Goal: Task Accomplishment & Management: Manage account settings

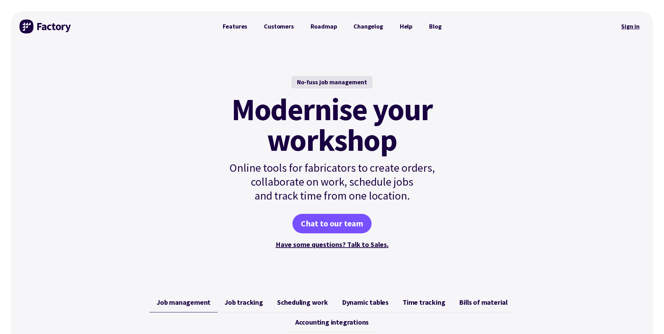
click at [629, 30] on link "Sign in" at bounding box center [630, 26] width 28 height 16
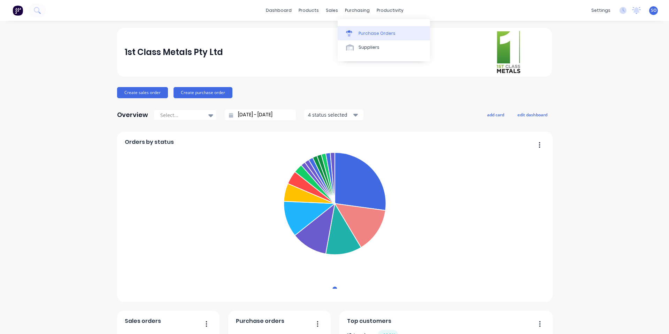
click at [351, 31] on icon at bounding box center [349, 33] width 6 height 6
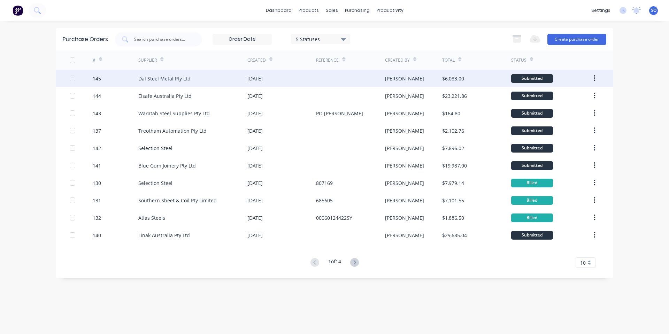
click at [304, 81] on div "24 Sep 2025" at bounding box center [281, 78] width 69 height 17
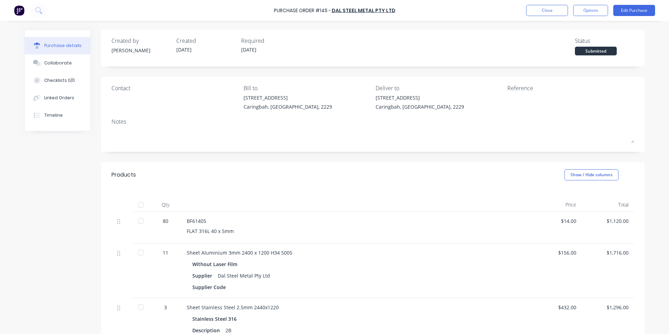
click at [315, 48] on div "Created by Shane Created 24/09/25 Required 24/09/25 Status Submitted" at bounding box center [372, 46] width 523 height 19
click at [552, 14] on button "Close" at bounding box center [547, 10] width 42 height 11
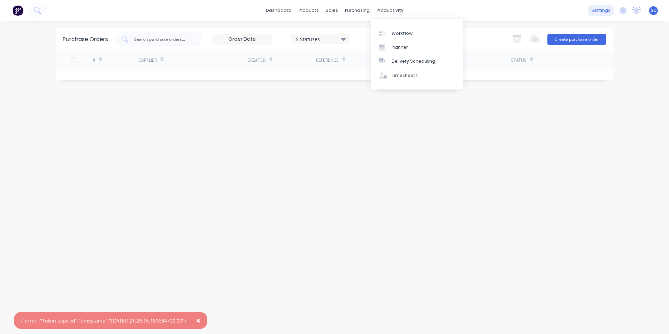
click at [601, 12] on div "settings" at bounding box center [601, 10] width 26 height 10
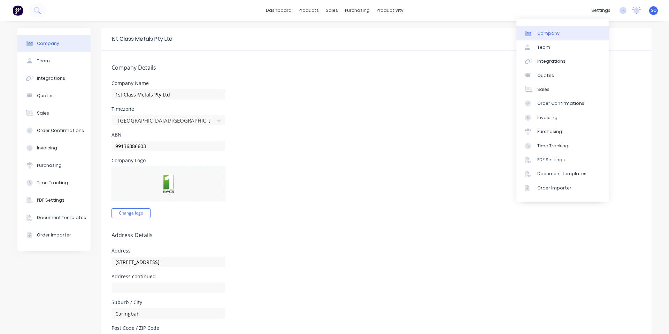
select select "AU"
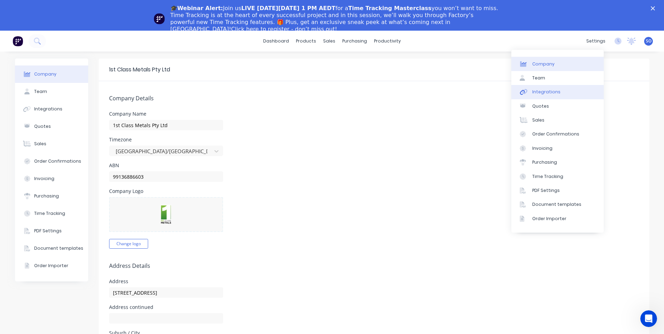
click at [550, 95] on div "Integrations" at bounding box center [546, 92] width 28 height 6
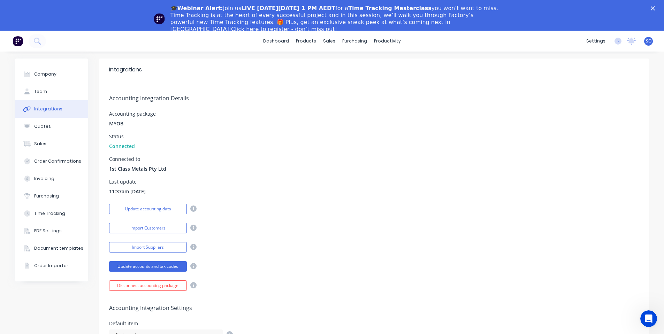
click at [655, 9] on icon "Close" at bounding box center [653, 8] width 4 height 4
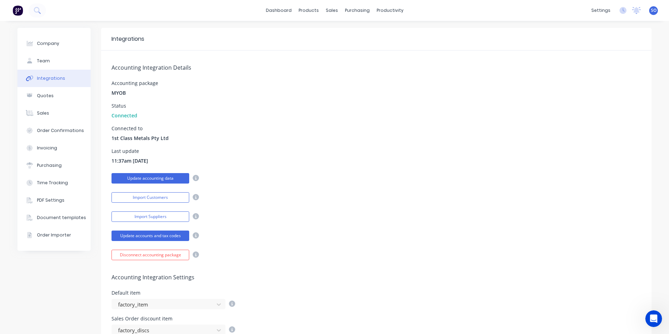
click at [167, 180] on button "Update accounting data" at bounding box center [150, 178] width 78 height 10
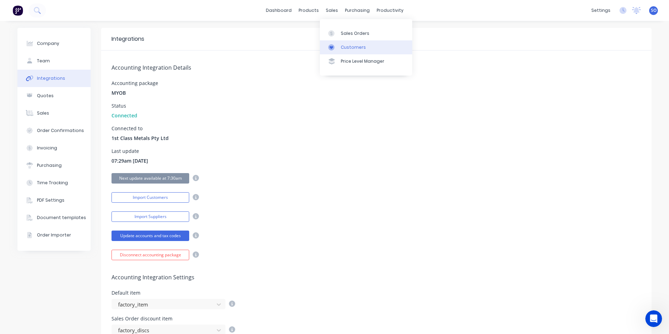
click at [337, 49] on div at bounding box center [333, 47] width 10 height 6
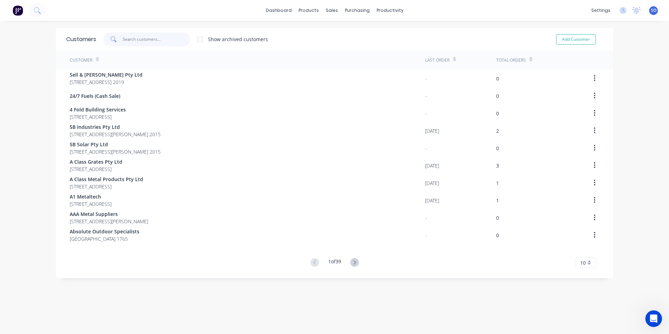
click at [160, 44] on input "text" at bounding box center [157, 39] width 68 height 14
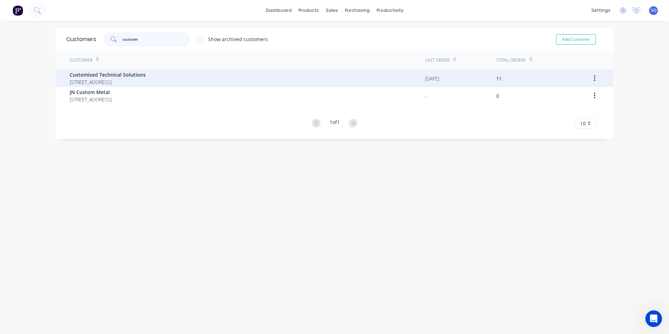
type input "custom"
click at [146, 85] on span "Unit 7, 122 Old Pittwater Road BROOKVALE New South Wales 2100" at bounding box center [108, 81] width 76 height 7
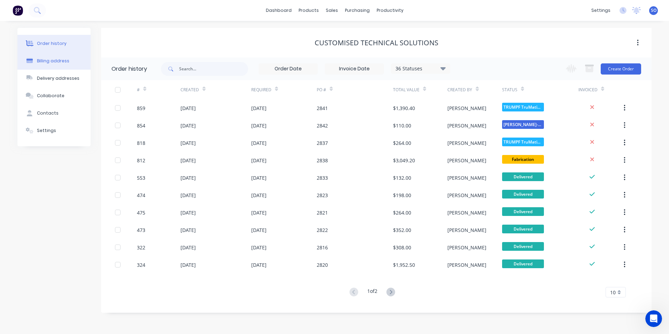
click at [67, 59] on div "Billing address" at bounding box center [53, 61] width 32 height 6
select select "AU"
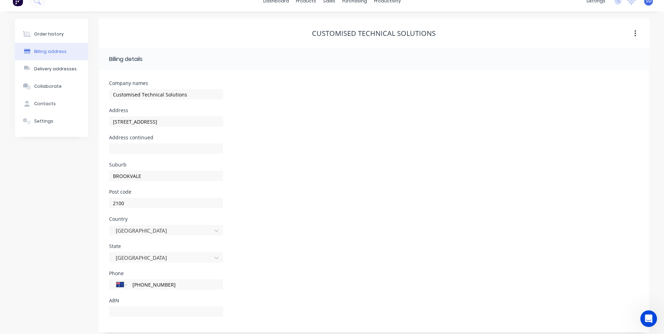
scroll to position [15, 0]
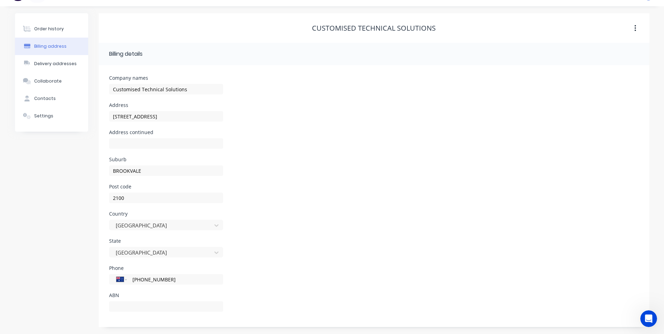
click at [45, 65] on div "Delivery addresses" at bounding box center [55, 64] width 43 height 6
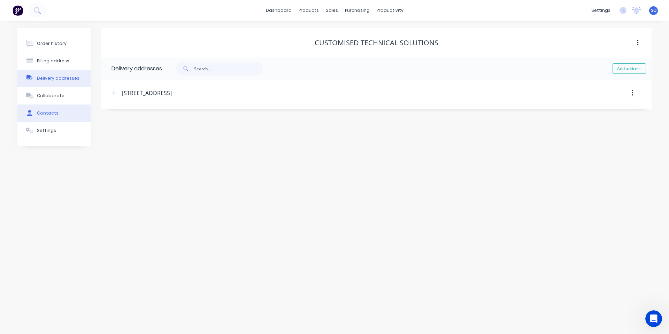
click at [52, 110] on div "Contacts" at bounding box center [48, 113] width 22 height 6
select select "AU"
click at [106, 94] on button "button" at bounding box center [109, 93] width 9 height 9
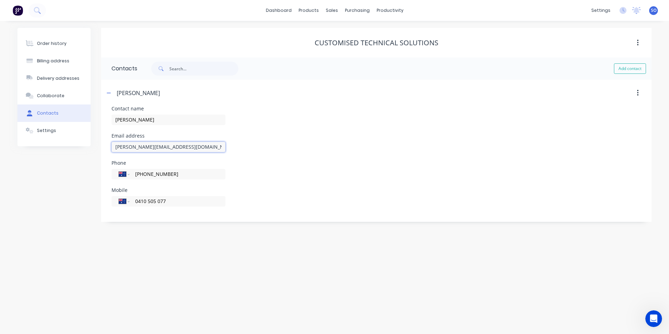
drag, startPoint x: 201, startPoint y: 147, endPoint x: 0, endPoint y: 162, distance: 201.3
click at [0, 162] on div "Order history Billing address Delivery addresses Collaborate Contacts Settings …" at bounding box center [334, 177] width 669 height 313
paste input "@custechsol.com"
type input "tyson@custechsol.com"
click at [361, 139] on div "Email address tyson@custechsol.com" at bounding box center [376, 146] width 530 height 27
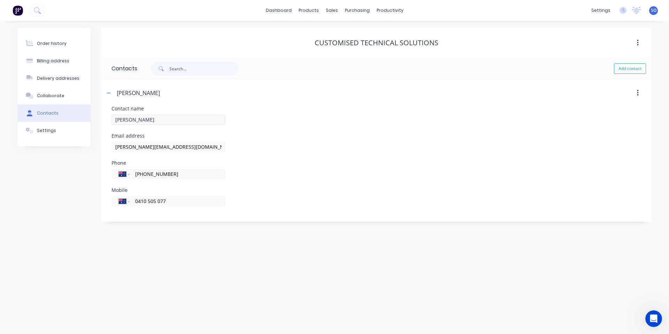
drag, startPoint x: 171, startPoint y: 110, endPoint x: 169, endPoint y: 123, distance: 13.1
click at [171, 111] on div "Contact name Tyson" at bounding box center [168, 119] width 114 height 27
click at [169, 123] on input "Tyson" at bounding box center [168, 120] width 114 height 10
click at [177, 125] on input "Tyson" at bounding box center [168, 120] width 114 height 10
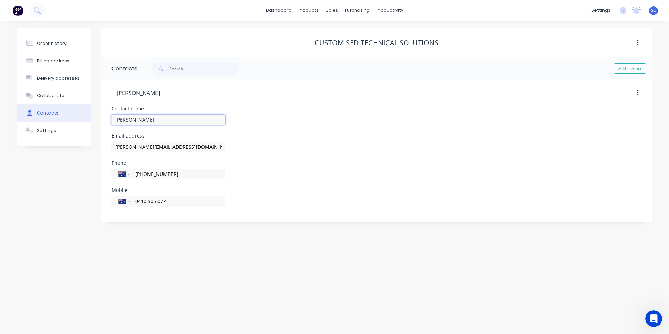
click at [173, 122] on input "Tyson" at bounding box center [168, 120] width 114 height 10
paste input "Niepelt"
drag, startPoint x: 169, startPoint y: 119, endPoint x: 0, endPoint y: 135, distance: 169.7
click at [0, 135] on div "Order history Billing address Delivery addresses Collaborate Contacts Settings …" at bounding box center [334, 177] width 669 height 313
type input "Tyson Niepelt"
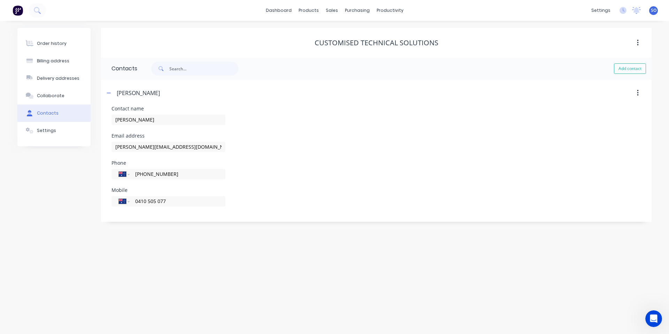
click at [381, 150] on div "Email address tyson@custechsol.com" at bounding box center [376, 146] width 530 height 27
click at [51, 133] on div "Settings" at bounding box center [46, 131] width 19 height 6
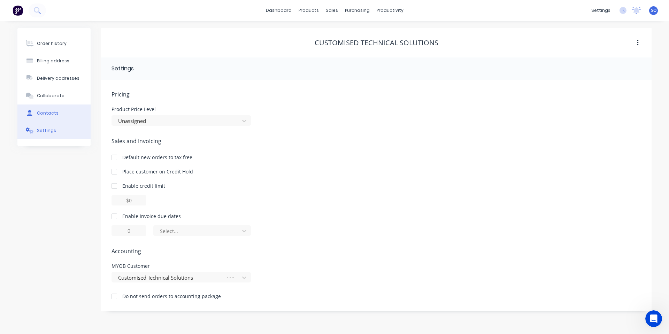
click at [60, 117] on button "Contacts" at bounding box center [53, 113] width 73 height 17
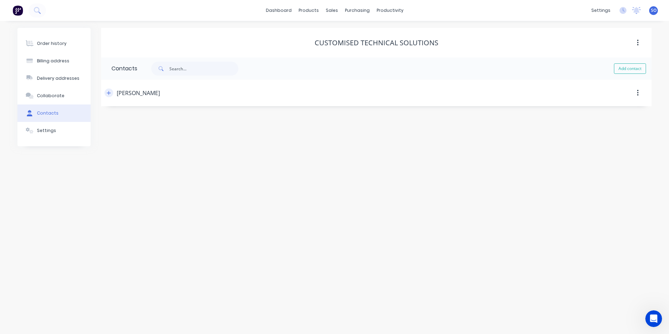
click at [107, 95] on button "button" at bounding box center [109, 93] width 9 height 9
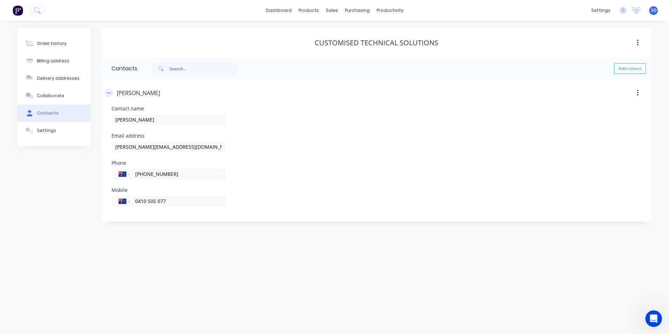
click at [107, 95] on button "button" at bounding box center [109, 93] width 9 height 9
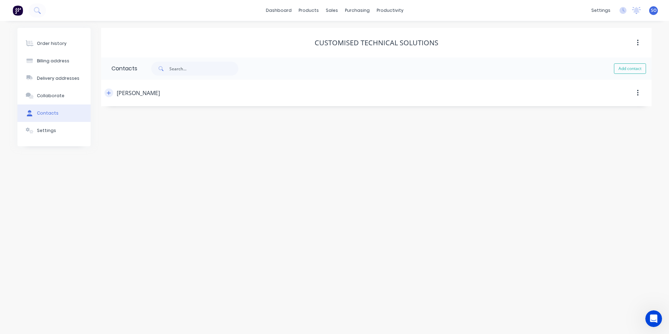
click at [107, 95] on button "button" at bounding box center [109, 93] width 9 height 9
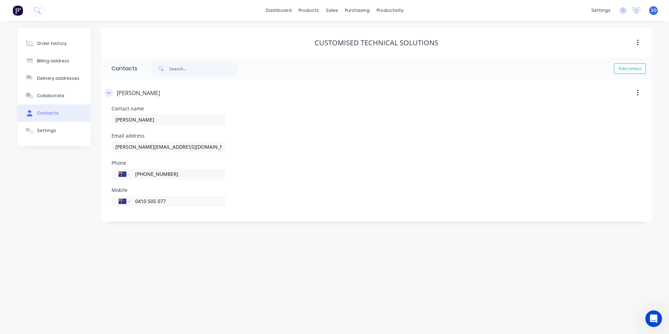
click at [107, 95] on button "button" at bounding box center [109, 93] width 9 height 9
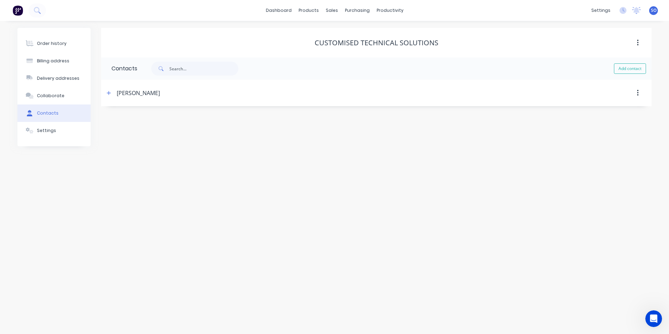
click at [64, 109] on button "Contacts" at bounding box center [53, 113] width 73 height 17
click at [63, 99] on button "Collaborate" at bounding box center [53, 95] width 73 height 17
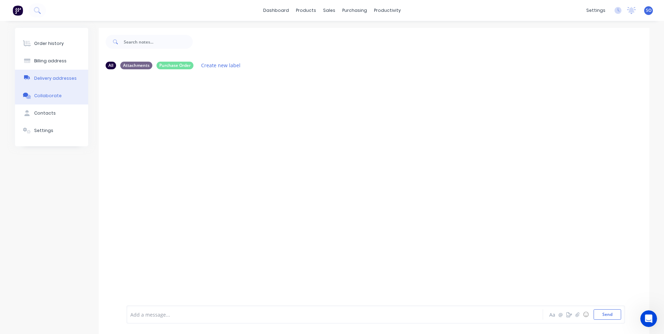
click at [60, 84] on button "Delivery addresses" at bounding box center [51, 78] width 73 height 17
select select "AU"
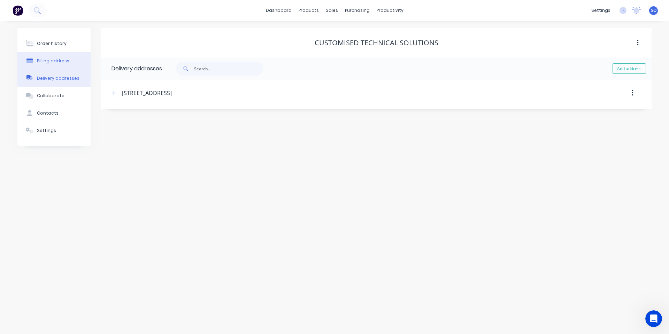
click at [61, 65] on button "Billing address" at bounding box center [53, 60] width 73 height 17
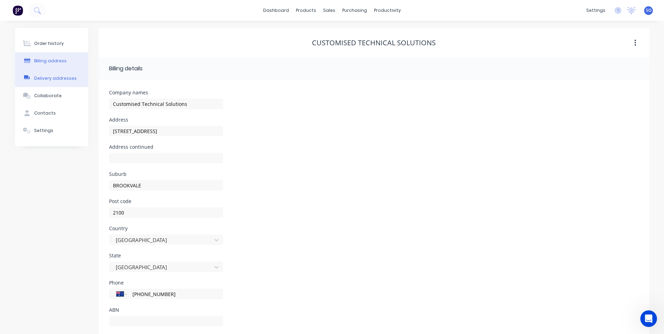
drag, startPoint x: 63, startPoint y: 47, endPoint x: 62, endPoint y: 79, distance: 32.4
click at [63, 75] on div "Order history Billing address Delivery addresses Collaborate Contacts Settings" at bounding box center [51, 87] width 73 height 118
click at [56, 48] on button "Order history" at bounding box center [51, 43] width 73 height 17
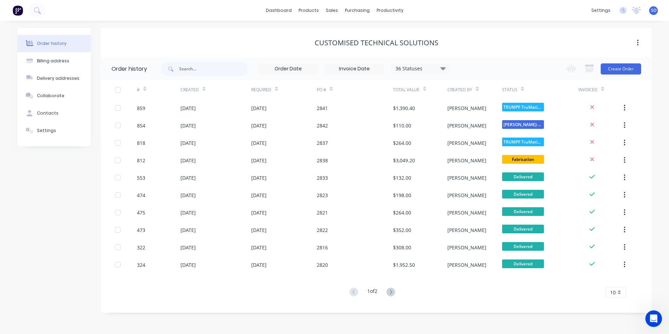
click at [521, 38] on div "Customised Technical Solutions" at bounding box center [376, 43] width 551 height 13
click at [20, 10] on img at bounding box center [18, 10] width 10 height 10
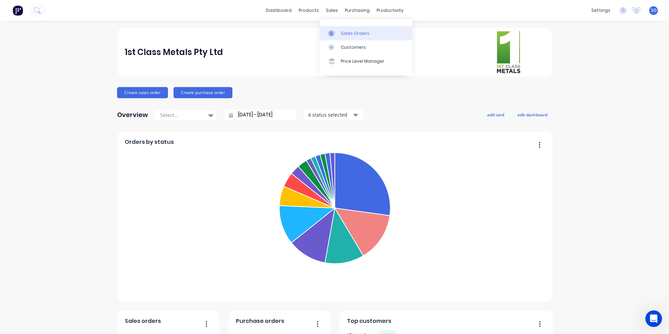
click at [356, 39] on link "Sales Orders" at bounding box center [366, 33] width 92 height 14
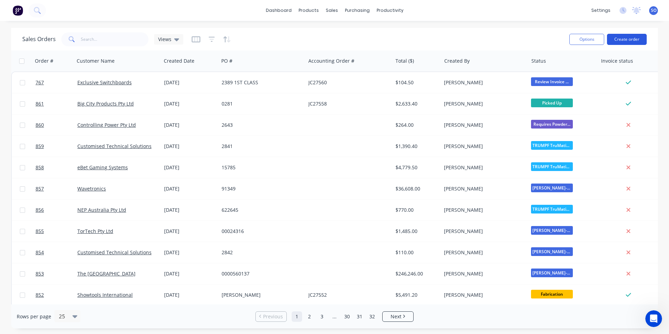
click at [626, 43] on button "Create order" at bounding box center [627, 39] width 40 height 11
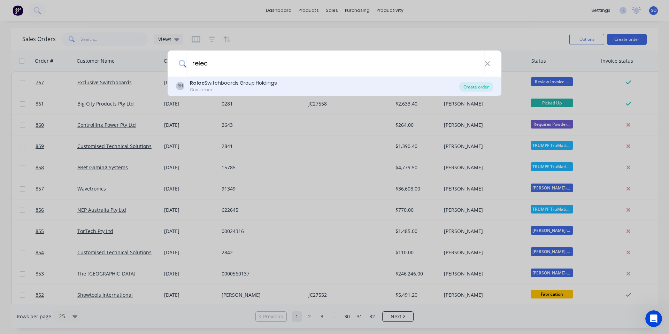
type input "relec"
click at [469, 91] on div "Create order" at bounding box center [476, 87] width 34 height 10
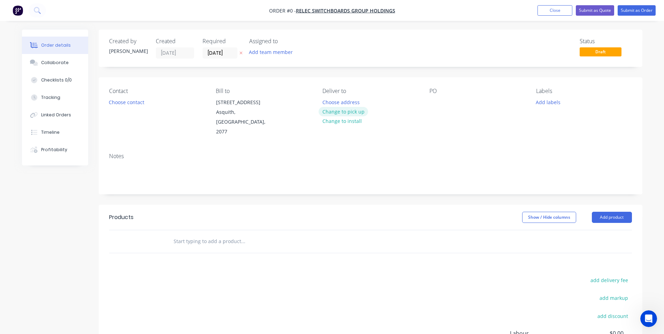
click at [354, 111] on button "Change to pick up" at bounding box center [342, 111] width 49 height 9
click at [122, 102] on button "Choose contact" at bounding box center [126, 101] width 43 height 9
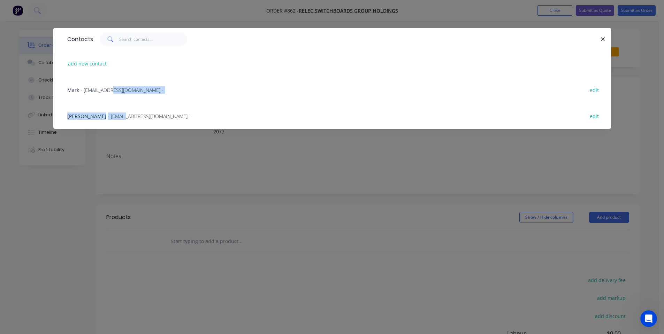
drag, startPoint x: 111, startPoint y: 89, endPoint x: 110, endPoint y: 116, distance: 27.5
click at [111, 120] on div "Mark - admin@relec.com.au - edit Jon Byrne - CAD@relec.com.au - edit" at bounding box center [331, 103] width 557 height 52
click at [110, 116] on span "- CAD@relec.com.au -" at bounding box center [149, 116] width 83 height 7
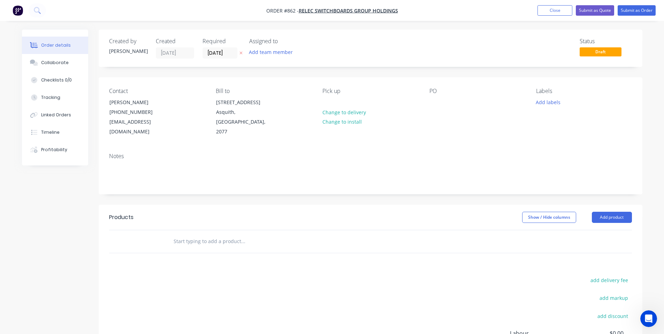
drag, startPoint x: 327, startPoint y: 69, endPoint x: 318, endPoint y: 62, distance: 11.4
click at [328, 69] on div "Created by Shane Created 25/09/25 Required 25/09/25 Assigned to Add team member…" at bounding box center [371, 225] width 544 height 391
click at [210, 54] on input "25/09/25" at bounding box center [220, 53] width 34 height 10
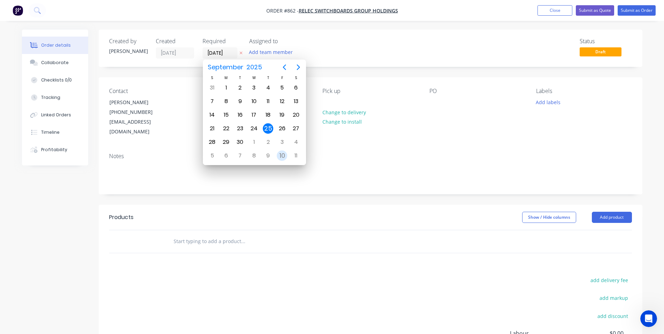
click at [279, 154] on div "10" at bounding box center [282, 156] width 10 height 10
type input "10/10/25"
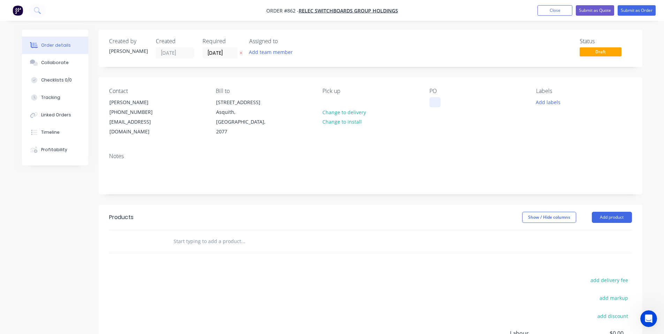
click at [439, 104] on div at bounding box center [434, 102] width 11 height 10
click at [472, 115] on div "PO 8315-3059" at bounding box center [476, 112] width 95 height 49
click at [546, 105] on button "Add labels" at bounding box center [548, 101] width 32 height 9
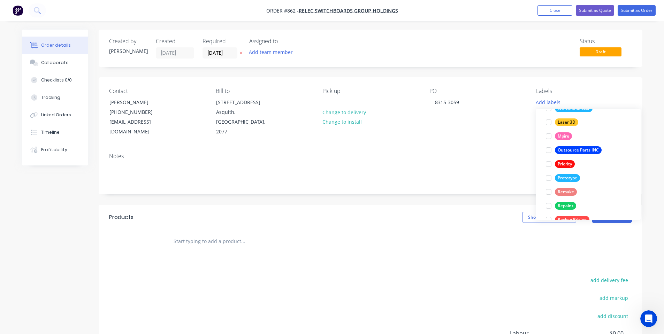
scroll to position [195, 0]
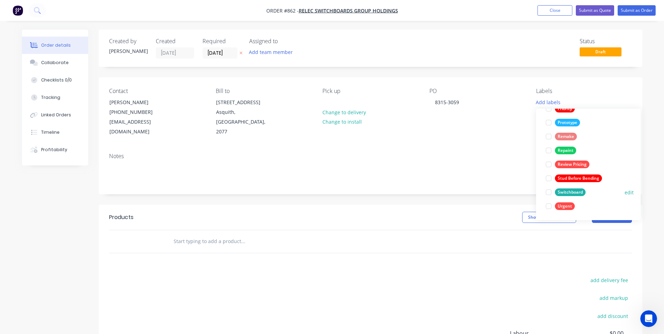
click at [576, 196] on div "Switchboard" at bounding box center [570, 193] width 31 height 8
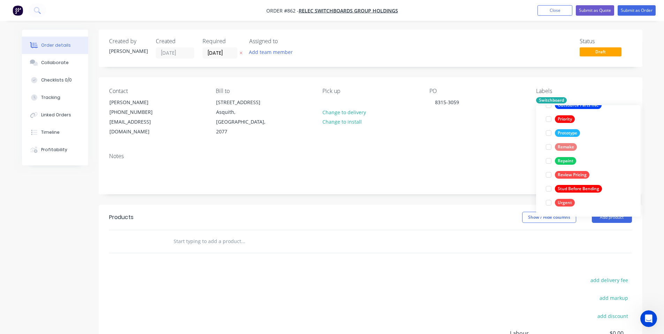
scroll to position [0, 0]
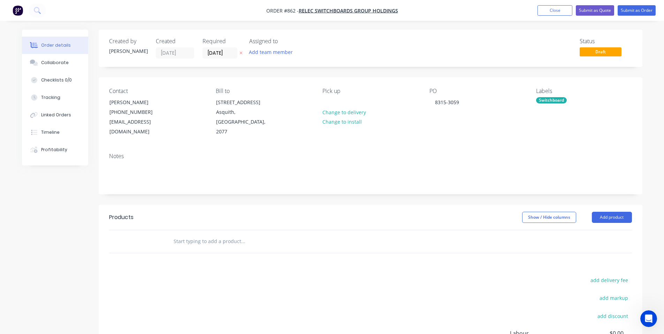
click at [431, 147] on div "Notes" at bounding box center [371, 170] width 544 height 47
click at [54, 62] on div "Collaborate" at bounding box center [55, 63] width 28 height 6
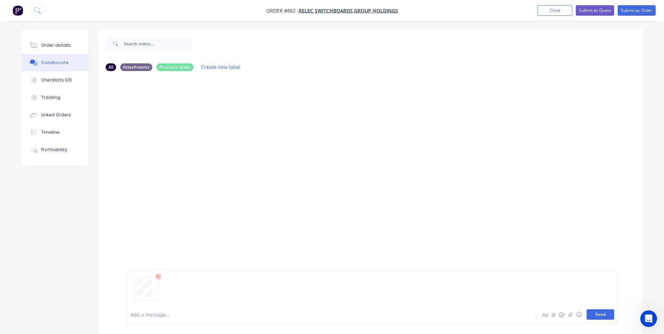
click at [598, 316] on button "Send" at bounding box center [600, 314] width 28 height 10
click at [48, 46] on div "Order details" at bounding box center [56, 45] width 30 height 6
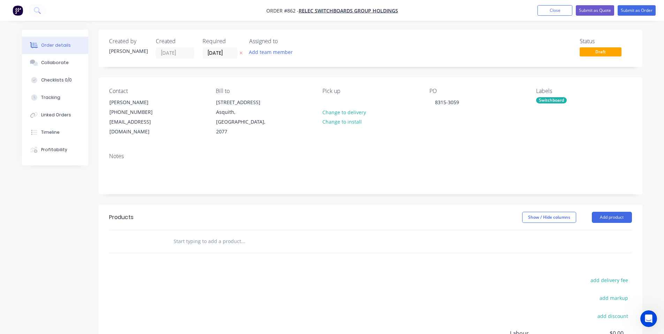
click at [223, 238] on input "text" at bounding box center [242, 241] width 139 height 14
click at [191, 234] on input "text" at bounding box center [242, 241] width 139 height 14
paste input "3059-1 BAI7 LIFT OFF COVER BASE"
type input "3059-1 BAI7 LIFT OFF COVER BASE"
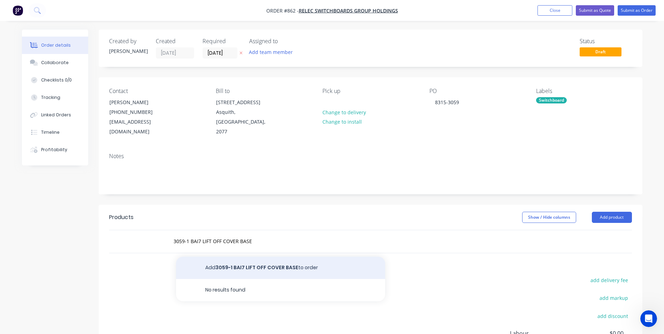
drag, startPoint x: 228, startPoint y: 253, endPoint x: 234, endPoint y: 263, distance: 11.6
click at [234, 263] on button "Add 3059-1 BAI7 LIFT OFF COVER BASE to order" at bounding box center [280, 268] width 209 height 22
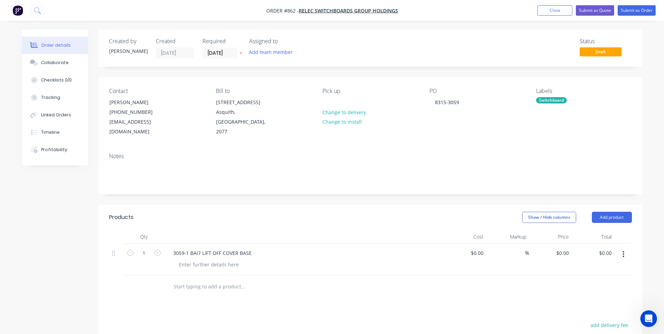
click at [202, 280] on input "text" at bounding box center [242, 287] width 139 height 14
paste input "3059-2 BAI7 LIFT OFF COVER MULLION"
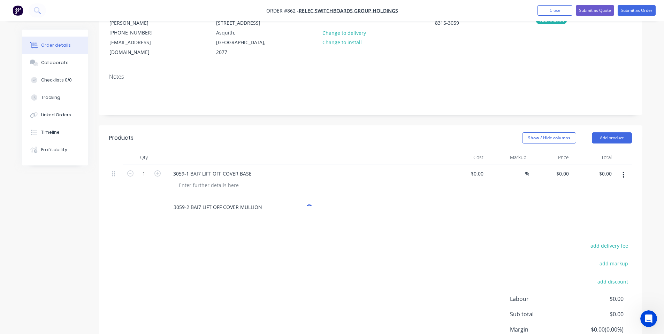
scroll to position [93, 0]
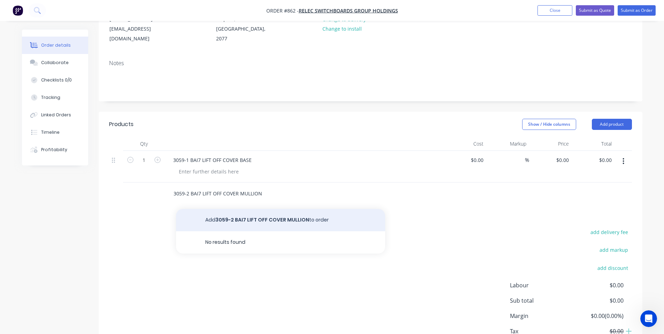
type input "3059-2 BAI7 LIFT OFF COVER MULLION"
click at [276, 209] on button "Add 3059-2 BAI7 LIFT OFF COVER MULLION to order" at bounding box center [280, 220] width 209 height 22
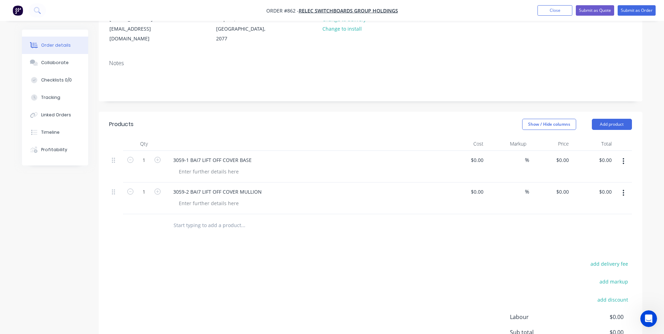
scroll to position [164, 0]
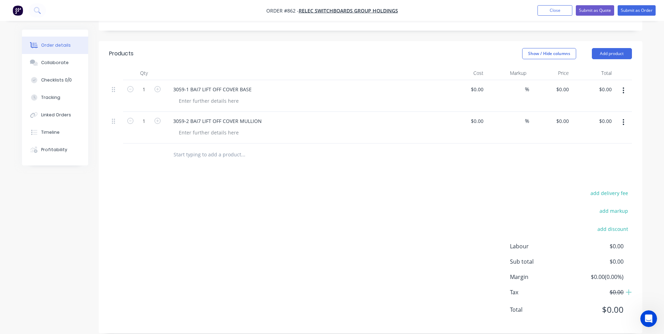
click at [227, 148] on input "text" at bounding box center [242, 155] width 139 height 14
paste input "3059-3 BAI7 ESCUTCHEON INTERNAL SUPPORT"
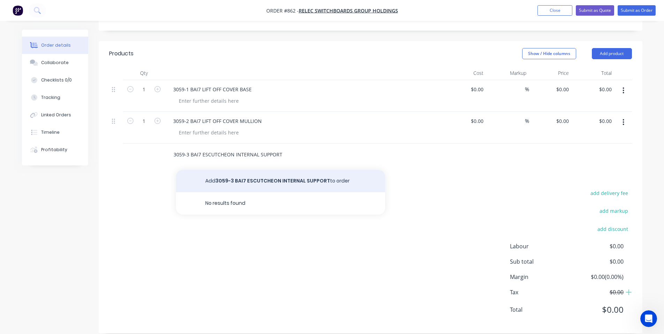
type input "3059-3 BAI7 ESCUTCHEON INTERNAL SUPPORT"
click at [247, 170] on button "Add 3059-3 BAI7 ESCUTCHEON INTERNAL SUPPORT to order" at bounding box center [280, 181] width 209 height 22
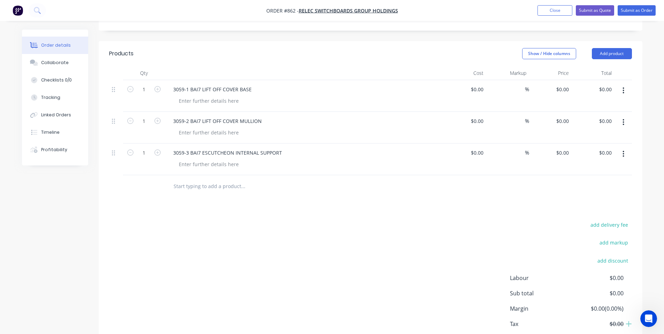
click at [236, 180] on input "text" at bounding box center [242, 186] width 139 height 14
paste input "3059-4 BAI7 GEAR PLATE"
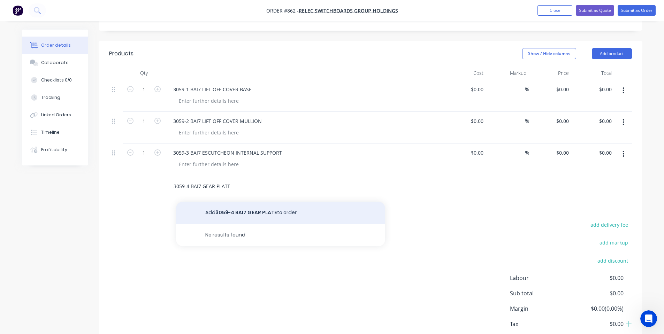
type input "3059-4 BAI7 GEAR PLATE"
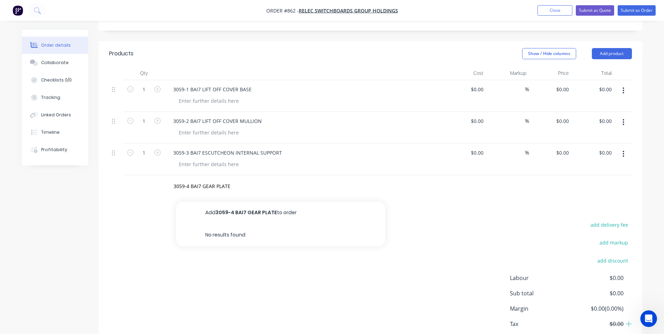
drag, startPoint x: 243, startPoint y: 204, endPoint x: 319, endPoint y: 213, distance: 76.1
click at [244, 204] on button "Add 3059-4 BAI7 GEAR PLATE to order" at bounding box center [280, 213] width 209 height 22
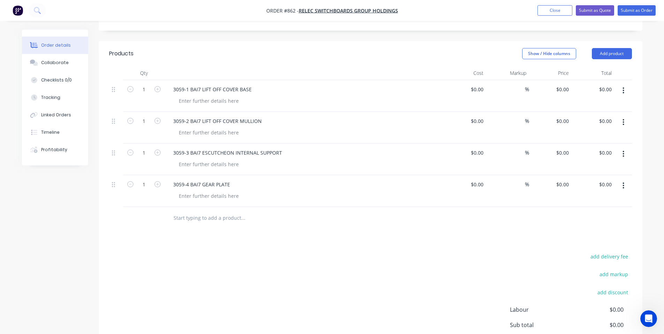
click at [236, 211] on input "text" at bounding box center [242, 218] width 139 height 14
paste input "3059-5A TOP HAT FOR DIN RAIL"
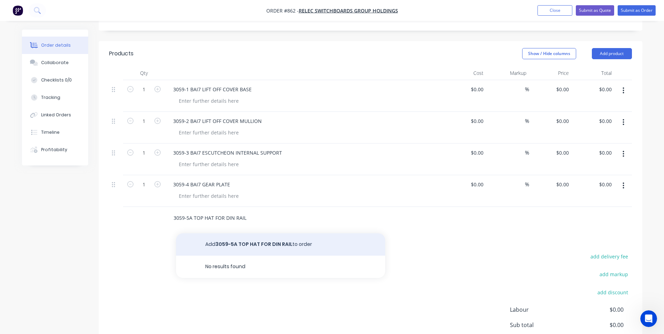
type input "3059-5A TOP HAT FOR DIN RAIL"
drag, startPoint x: 244, startPoint y: 233, endPoint x: 662, endPoint y: 224, distance: 417.9
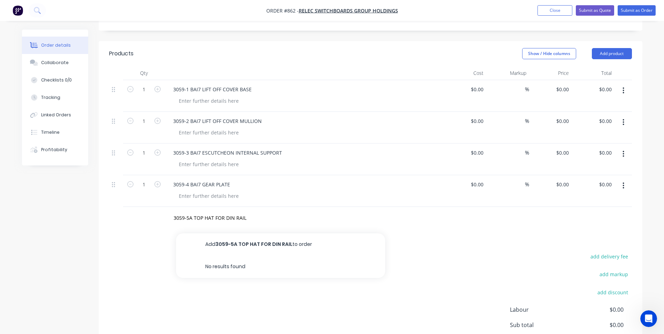
click at [244, 234] on button "Add 3059-5A TOP HAT FOR DIN RAIL to order" at bounding box center [280, 244] width 209 height 22
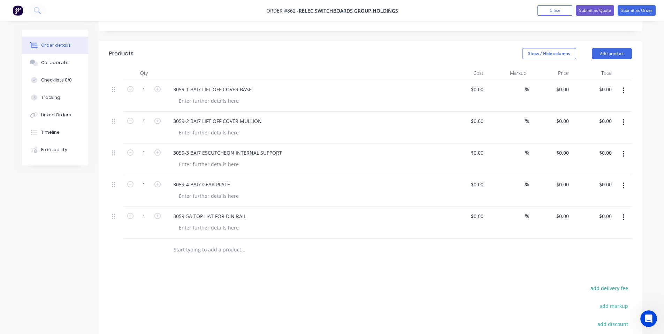
click at [216, 243] on input "text" at bounding box center [242, 250] width 139 height 14
paste input "3059-5B TOP HAT FOR DIN RAIL"
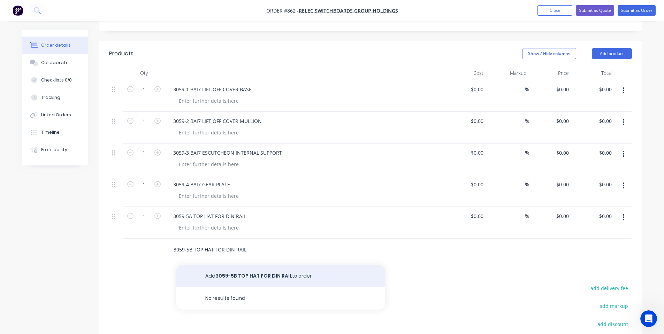
type input "3059-5B TOP HAT FOR DIN RAIL"
click at [249, 266] on button "Add 3059-5B TOP HAT FOR DIN RAIL to order" at bounding box center [280, 276] width 209 height 22
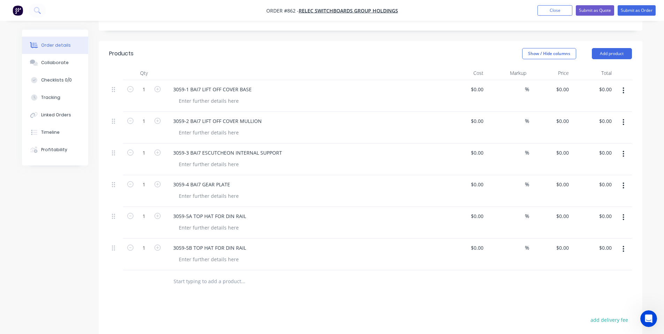
drag, startPoint x: 239, startPoint y: 271, endPoint x: 243, endPoint y: 284, distance: 13.0
click at [239, 275] on input "text" at bounding box center [242, 282] width 139 height 14
paste input "3059-6 TOP HAT FOR CA40"
type input "3059-6 TOP HAT FOR CA40"
click at [259, 297] on button "Add 3059-6 TOP HAT FOR CA40 to order" at bounding box center [280, 308] width 209 height 22
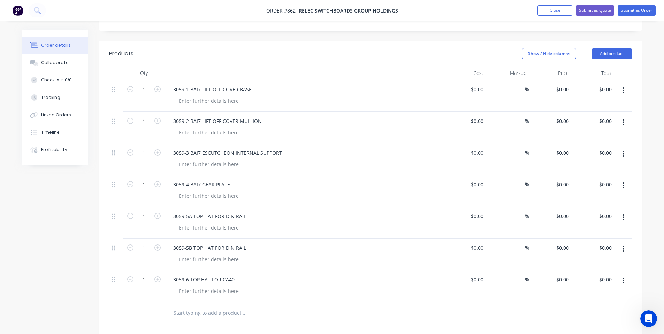
click at [193, 307] on input "text" at bounding box center [242, 313] width 139 height 14
paste input "3059-7 BAI7 LIFT OFF DOOR WITH CA40"
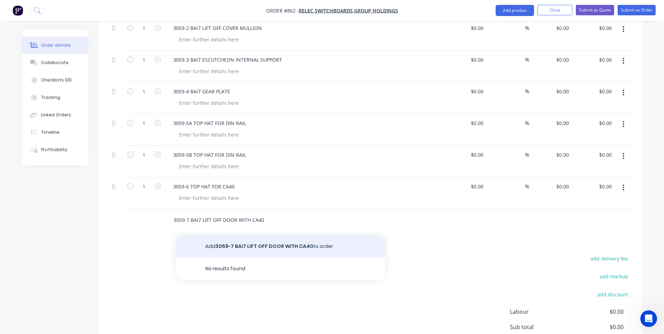
type input "3059-7 BAI7 LIFT OFF DOOR WITH CA40"
click at [264, 236] on button "Add 3059-7 BAI7 LIFT OFF DOOR WITH CA40 to order" at bounding box center [280, 247] width 209 height 22
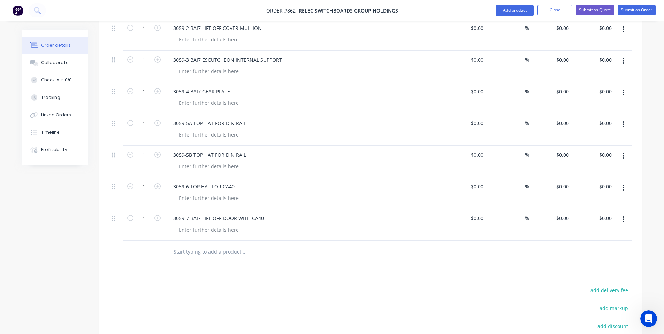
click at [236, 245] on input "text" at bounding box center [242, 252] width 139 height 14
paste input "3059-8 BAI7 LIFT OFF COVER BASE"
type input "3059-8 BAI7 LIFT OFF COVER BASE"
click at [235, 267] on button "Add 3059-8 BAI7 LIFT OFF COVER BASE to order" at bounding box center [280, 278] width 209 height 22
click at [210, 277] on input "text" at bounding box center [242, 284] width 139 height 14
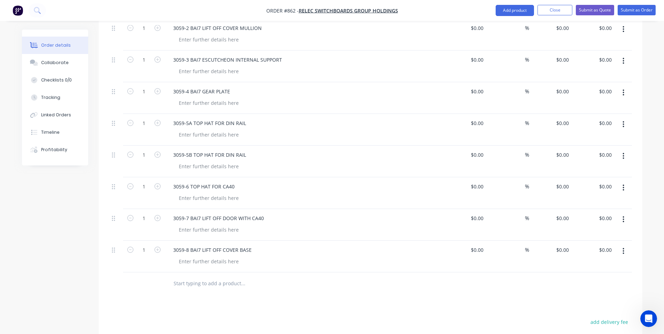
paste input "3059-9 BAI7 LIFT OFF COVER MULLION"
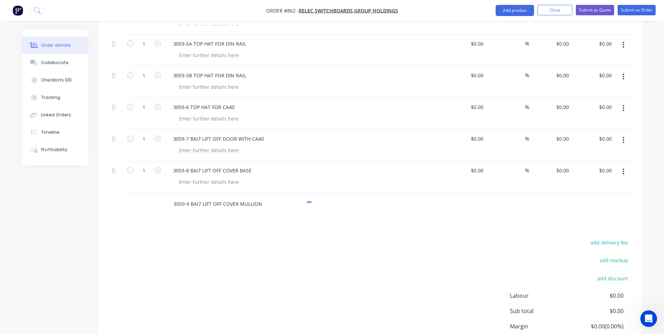
scroll to position [349, 0]
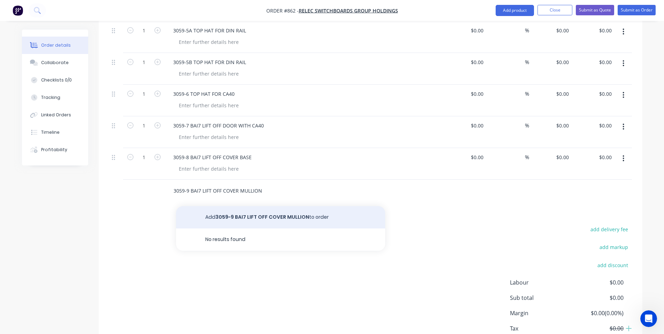
type input "3059-9 BAI7 LIFT OFF COVER MULLION"
click at [244, 209] on button "Add 3059-9 BAI7 LIFT OFF COVER MULLION to order" at bounding box center [280, 217] width 209 height 22
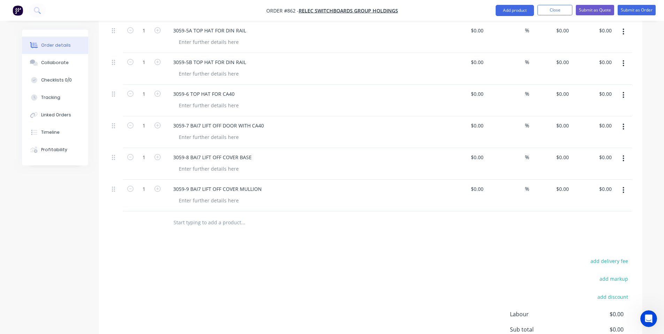
click at [216, 216] on input "text" at bounding box center [242, 223] width 139 height 14
paste input "3059-10 BAI7 ESCUTCHEON INTERNAL SUPPORT"
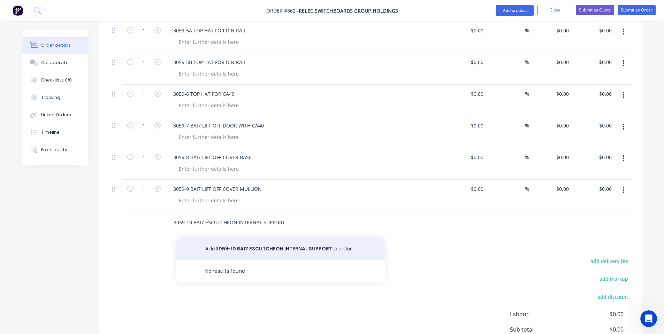
type input "3059-10 BAI7 ESCUTCHEON INTERNAL SUPPORT"
click at [225, 238] on button "Add 3059-10 BAI7 ESCUTCHEON INTERNAL SUPPORT to order" at bounding box center [280, 249] width 209 height 22
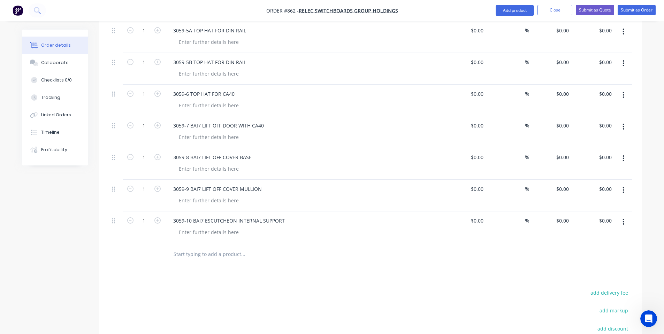
drag, startPoint x: 236, startPoint y: 235, endPoint x: 237, endPoint y: 239, distance: 4.4
click at [237, 243] on div at bounding box center [290, 254] width 251 height 23
click at [244, 247] on input "text" at bounding box center [242, 254] width 139 height 14
drag, startPoint x: 217, startPoint y: 245, endPoint x: 213, endPoint y: 244, distance: 4.9
click at [218, 247] on input "text" at bounding box center [242, 254] width 139 height 14
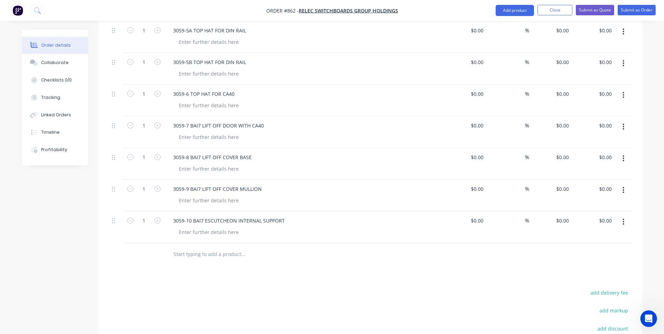
click at [205, 247] on input "text" at bounding box center [242, 254] width 139 height 14
paste input "3059-11 BAI7 GEAR PLATE"
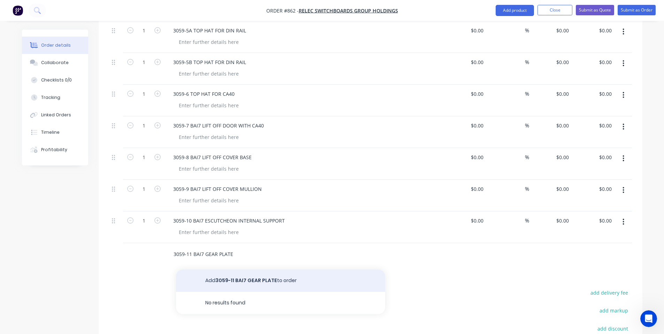
type input "3059-11 BAI7 GEAR PLATE"
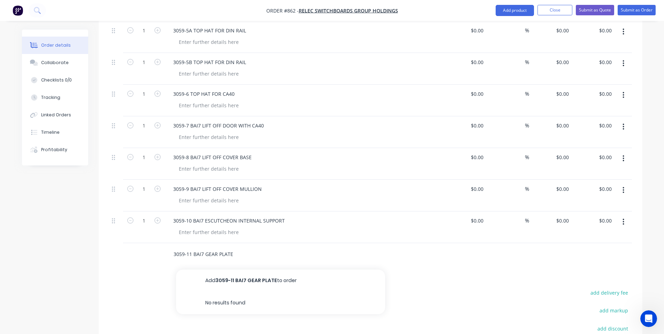
drag, startPoint x: 225, startPoint y: 277, endPoint x: 307, endPoint y: 275, distance: 81.9
click at [225, 276] on button "Add 3059-11 BAI7 GEAR PLATE to order" at bounding box center [280, 281] width 209 height 22
click at [218, 285] on div at bounding box center [290, 286] width 251 height 23
click at [220, 279] on input "text" at bounding box center [242, 286] width 139 height 14
paste input "3059-12 BAI7 LIFT OFF DOOR"
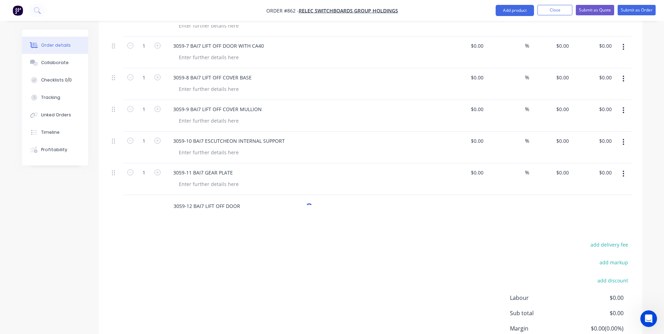
scroll to position [443, 0]
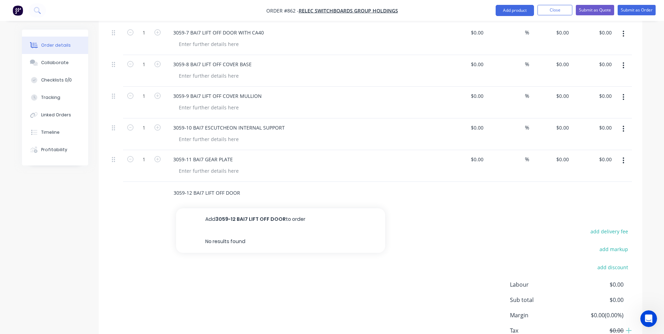
type input "3059-12 BAI7 LIFT OFF DOOR"
drag, startPoint x: 229, startPoint y: 195, endPoint x: 277, endPoint y: 214, distance: 52.5
click at [240, 212] on button "Add 3059-12 BAI7 LIFT OFF DOOR to order" at bounding box center [280, 219] width 209 height 22
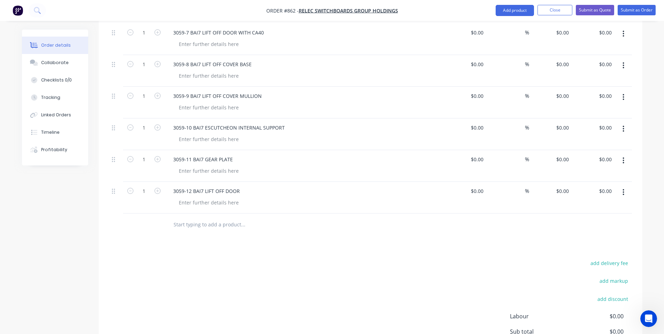
click at [222, 218] on input "text" at bounding box center [242, 225] width 139 height 14
paste input "3059-13 ESCUTCHEON"
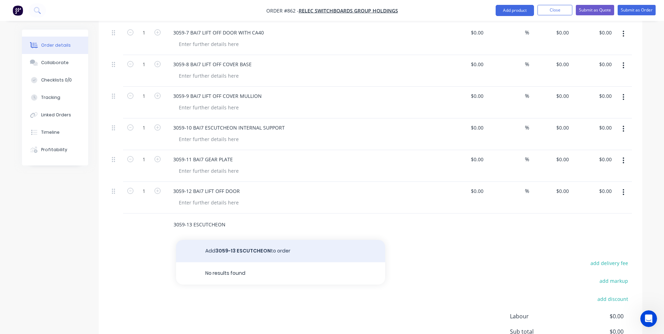
type input "3059-13 ESCUTCHEON"
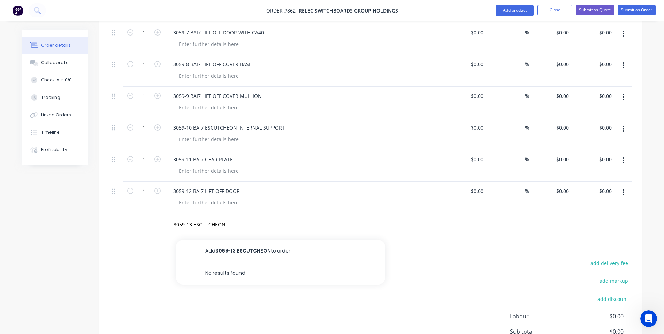
drag, startPoint x: 246, startPoint y: 241, endPoint x: 242, endPoint y: 238, distance: 5.2
click at [227, 240] on button "Add 3059-13 ESCUTCHEON to order" at bounding box center [280, 251] width 209 height 22
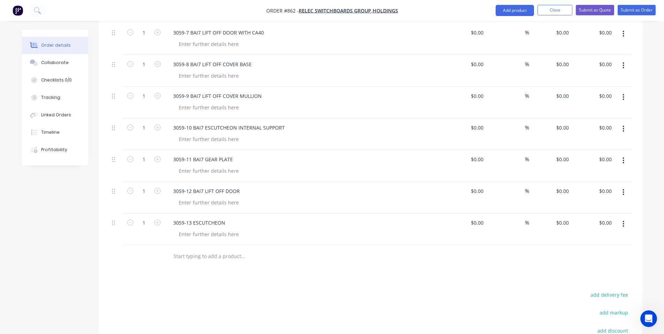
click at [220, 230] on div "3059-13 ESCUTCHEON" at bounding box center [304, 230] width 279 height 32
click at [221, 229] on div at bounding box center [208, 234] width 71 height 10
copy div "Gloss White"
click at [227, 166] on div at bounding box center [208, 171] width 71 height 10
paste div
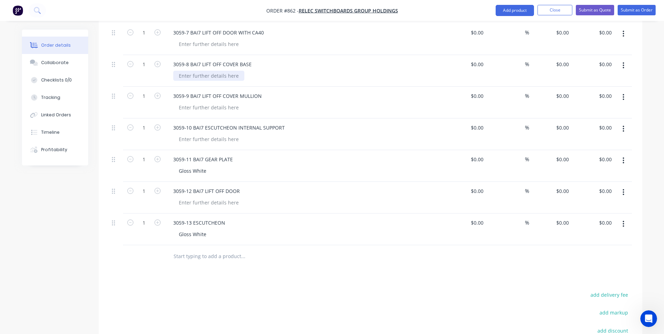
click at [216, 71] on div at bounding box center [208, 76] width 71 height 10
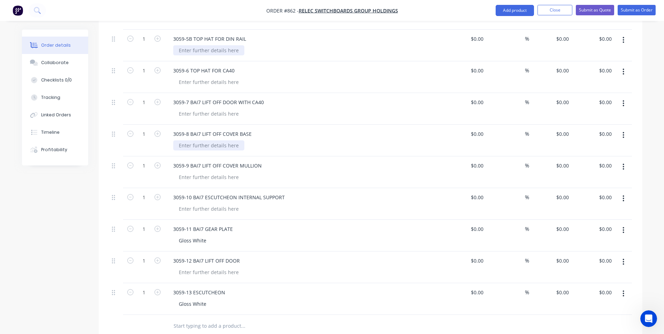
scroll to position [349, 0]
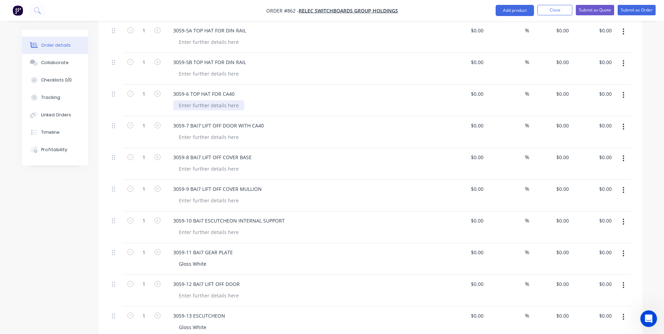
click at [219, 100] on div at bounding box center [208, 105] width 71 height 10
paste div
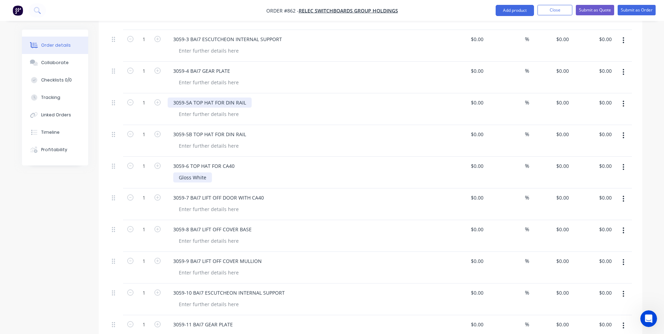
scroll to position [257, 0]
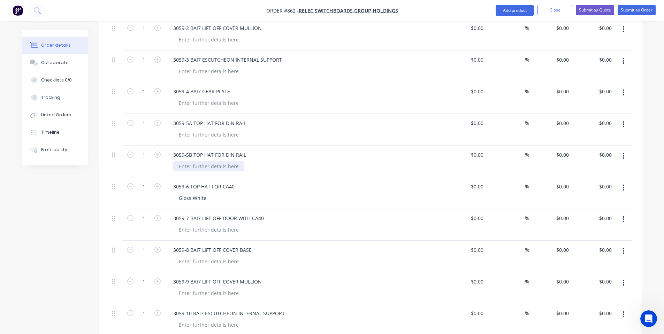
click at [225, 161] on div at bounding box center [208, 166] width 71 height 10
paste div
click at [216, 130] on div at bounding box center [208, 135] width 71 height 10
paste div
click at [222, 100] on div "3059-4 BAI7 GEAR PLATE" at bounding box center [304, 98] width 279 height 32
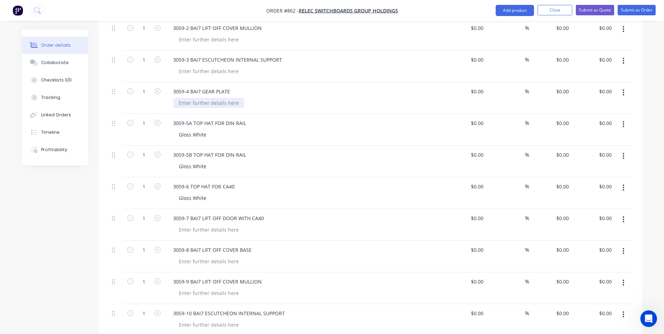
click at [221, 98] on div at bounding box center [208, 103] width 71 height 10
paste div
click at [186, 66] on div at bounding box center [208, 71] width 71 height 10
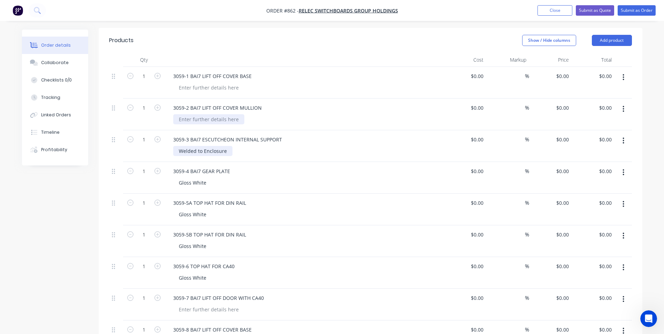
scroll to position [164, 0]
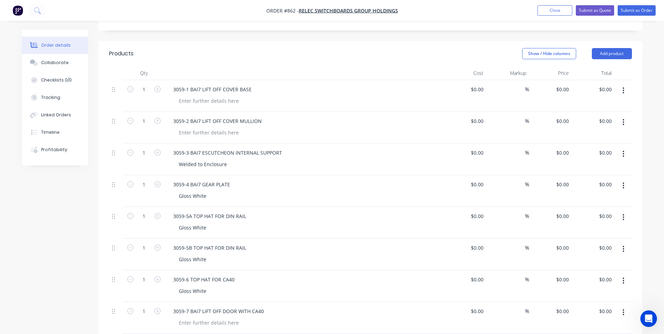
click at [315, 96] on div at bounding box center [307, 101] width 268 height 10
drag, startPoint x: 226, startPoint y: 155, endPoint x: 62, endPoint y: 150, distance: 163.5
click at [60, 149] on div "Order details Collaborate Checklists 0/0 Tracking Linked Orders Timeline Profit…" at bounding box center [332, 295] width 634 height 859
click at [194, 128] on div at bounding box center [208, 133] width 71 height 10
click at [206, 159] on div "Gloss White" at bounding box center [192, 164] width 39 height 10
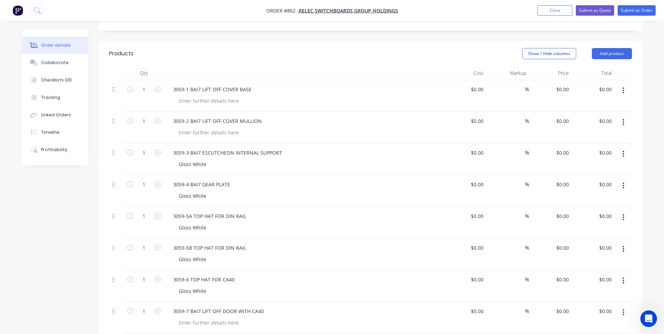
click at [206, 160] on div "3059-3 BAI7 ESCUTCHEON INTERNAL SUPPORT Gloss White" at bounding box center [304, 160] width 279 height 32
click at [207, 159] on div "Gloss White" at bounding box center [192, 164] width 39 height 10
copy div "Welded to Enclosure"
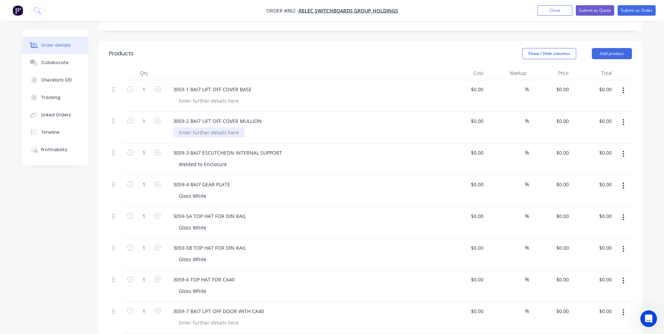
click at [210, 128] on div at bounding box center [208, 133] width 71 height 10
paste div
click at [227, 96] on div at bounding box center [208, 101] width 71 height 10
copy div "X15 Orange Gloss"
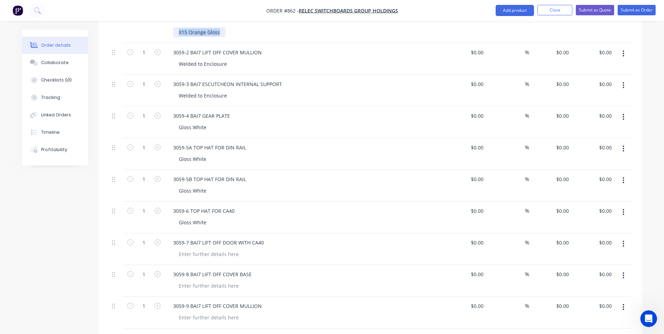
scroll to position [257, 0]
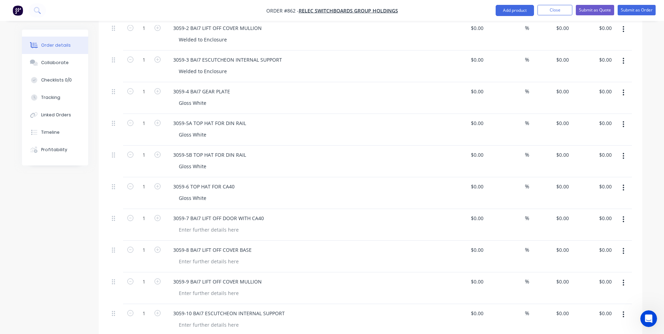
click at [213, 225] on div "3059-7 BAI7 LIFT OFF DOOR WITH CA40" at bounding box center [304, 225] width 279 height 32
click at [213, 225] on div at bounding box center [208, 230] width 71 height 10
paste div
click at [213, 256] on div at bounding box center [208, 261] width 71 height 10
paste div
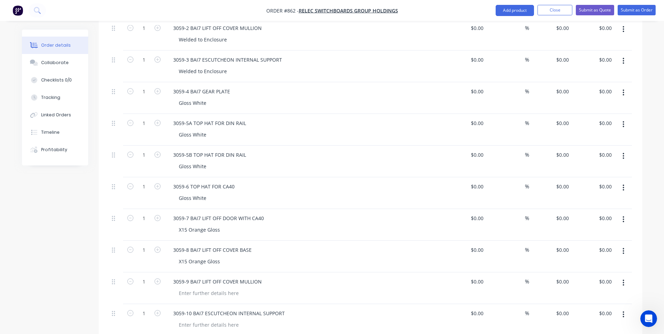
click at [218, 291] on div "3059-9 BAI7 LIFT OFF COVER MULLION" at bounding box center [304, 288] width 279 height 32
click at [220, 288] on div at bounding box center [208, 293] width 71 height 10
paste div
click at [221, 320] on div at bounding box center [208, 325] width 71 height 10
paste div
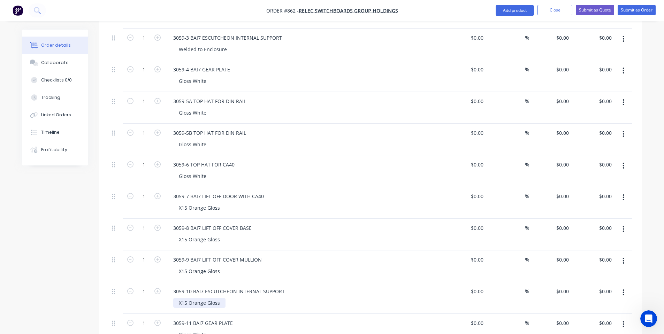
scroll to position [372, 0]
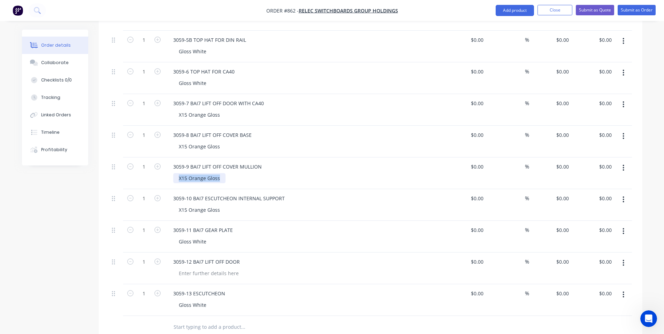
drag, startPoint x: 221, startPoint y: 170, endPoint x: 156, endPoint y: 171, distance: 64.1
click at [156, 171] on div "1 3059-9 BAI7 LIFT OFF COVER MULLION X15 Orange Gloss $0.00 $0.00 % $0.00 $0.00…" at bounding box center [370, 173] width 523 height 32
copy div "Welded to Enclosure"
click at [218, 205] on div "X15 Orange Gloss" at bounding box center [199, 210] width 52 height 10
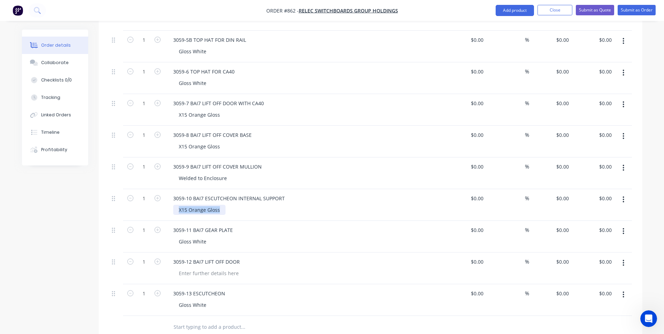
click at [218, 205] on div "X15 Orange Gloss" at bounding box center [199, 210] width 52 height 10
click at [291, 221] on div "3059-11 BAI7 GEAR PLATE Gloss White" at bounding box center [304, 237] width 279 height 32
drag, startPoint x: 218, startPoint y: 135, endPoint x: 106, endPoint y: 188, distance: 124.5
click at [29, 128] on div "Order details Collaborate Checklists 0/0 Tracking Linked Orders Timeline Profit…" at bounding box center [332, 87] width 634 height 859
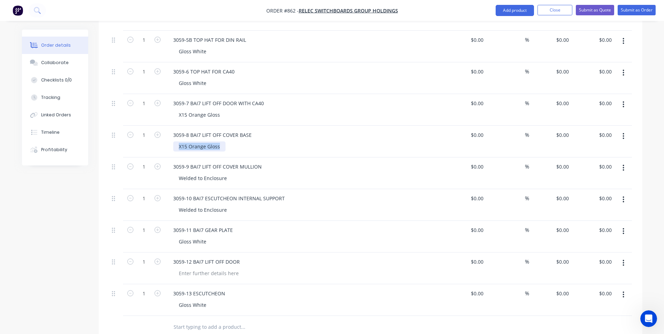
copy div "X15 Orange Gloss"
click at [210, 268] on div at bounding box center [208, 273] width 71 height 10
paste div
click at [329, 237] on div "Gloss White" at bounding box center [307, 242] width 268 height 10
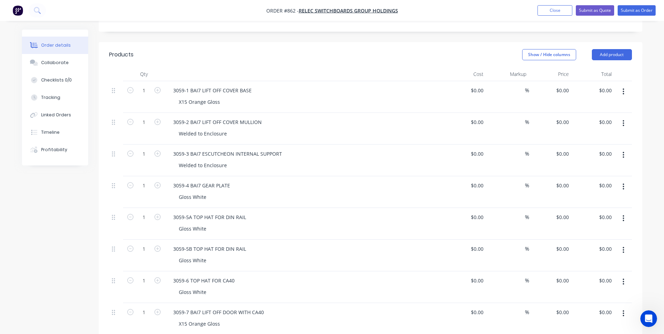
scroll to position [0, 0]
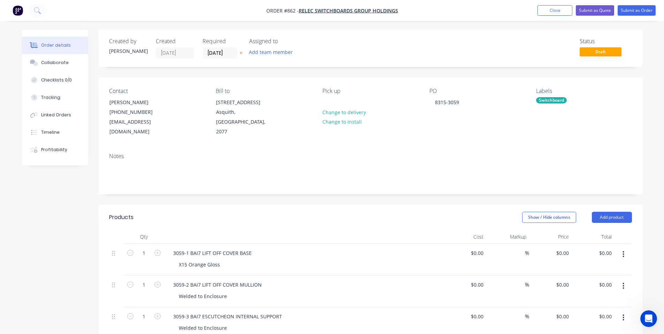
click at [288, 181] on div "Notes" at bounding box center [371, 170] width 544 height 47
click at [141, 280] on input "1" at bounding box center [144, 285] width 18 height 10
type input "2"
click at [147, 311] on input "1" at bounding box center [144, 316] width 18 height 10
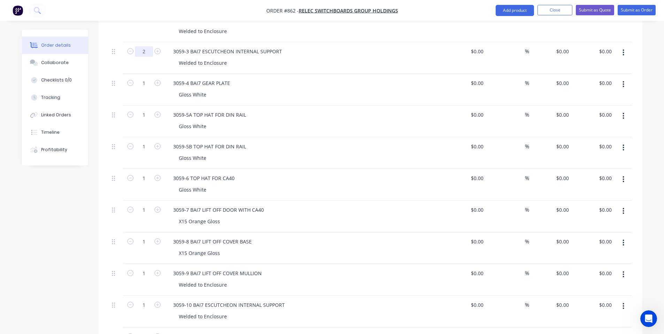
scroll to position [279, 0]
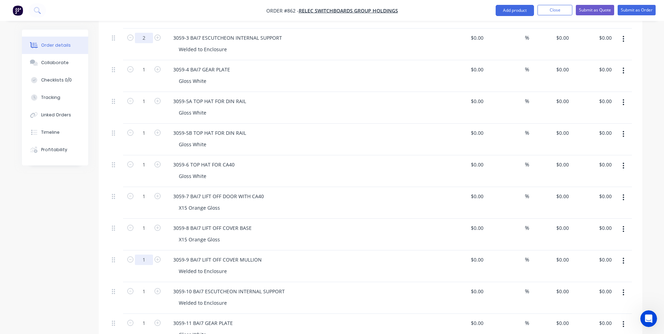
type input "2"
click at [143, 255] on input "1" at bounding box center [144, 260] width 18 height 10
type input "2"
click at [145, 286] on input "1" at bounding box center [144, 291] width 18 height 10
type input "2"
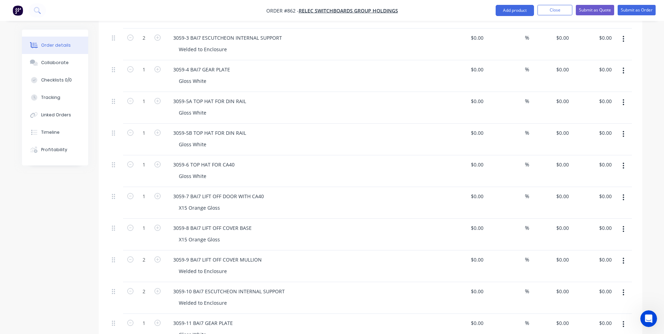
click at [332, 223] on div "3059-8 BAI7 LIFT OFF COVER BASE" at bounding box center [304, 228] width 273 height 10
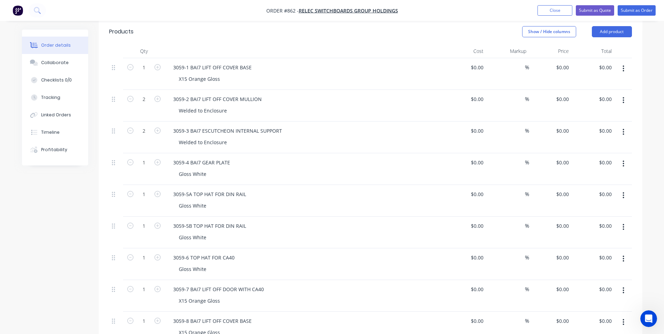
scroll to position [93, 0]
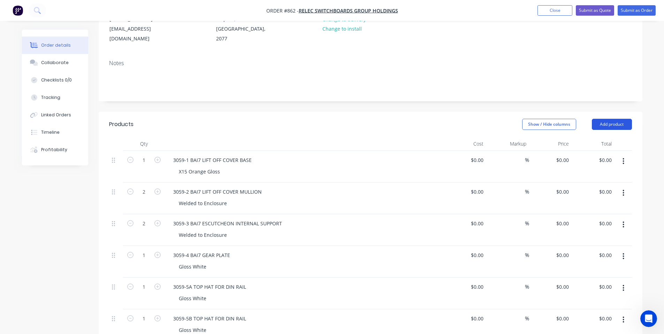
click at [609, 119] on button "Add product" at bounding box center [612, 124] width 40 height 11
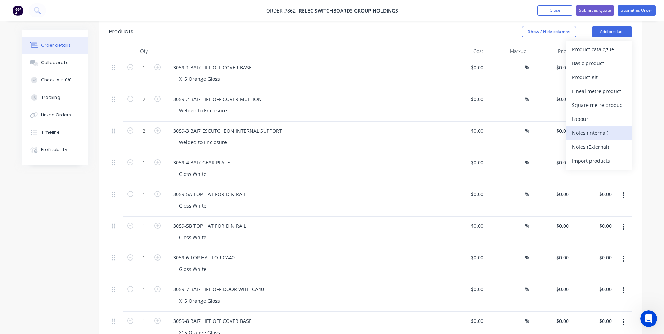
click at [601, 128] on div "Notes (Internal)" at bounding box center [599, 133] width 54 height 10
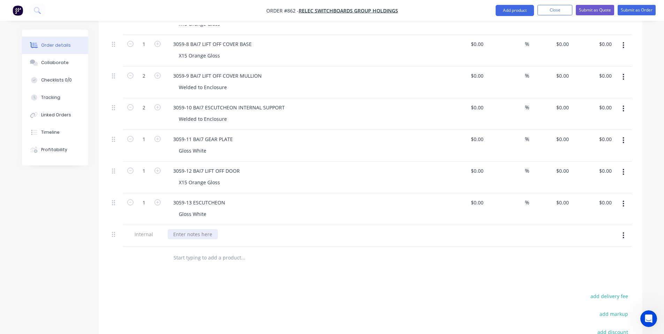
scroll to position [464, 0]
click at [201, 228] on div at bounding box center [193, 233] width 50 height 10
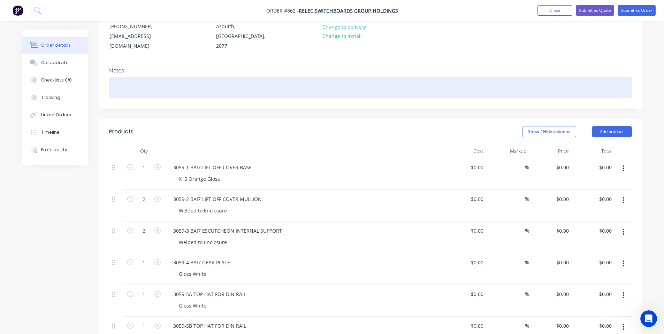
scroll to position [0, 0]
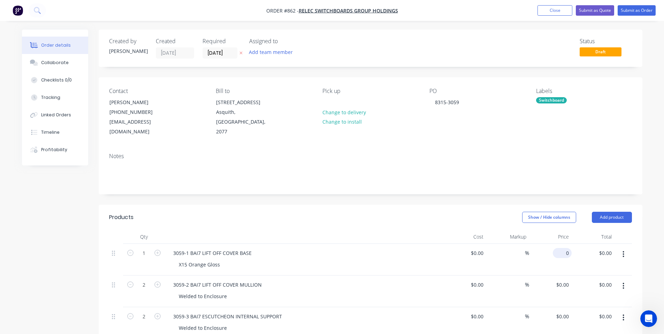
click at [568, 248] on input "0" at bounding box center [563, 253] width 16 height 10
type input "$235.00"
click at [487, 247] on div "%" at bounding box center [507, 260] width 43 height 32
click at [568, 280] on input "0" at bounding box center [563, 285] width 16 height 10
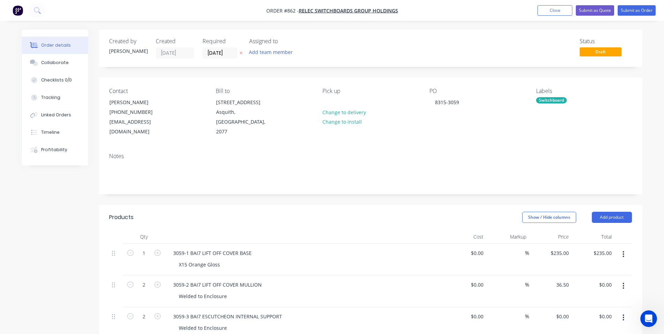
type input "$36.50"
type input "$73.00"
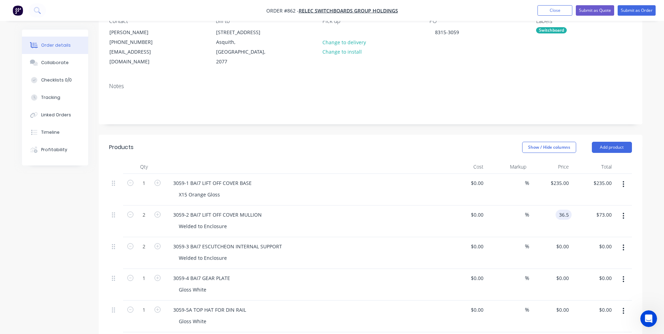
scroll to position [93, 0]
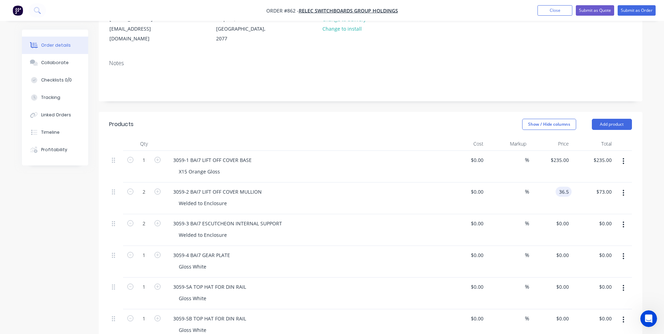
type input "$36.50"
click at [436, 230] on div "Welded to Enclosure" at bounding box center [307, 235] width 268 height 10
click at [569, 218] on input "0" at bounding box center [567, 223] width 8 height 10
type input "$38.50"
type input "$77.00"
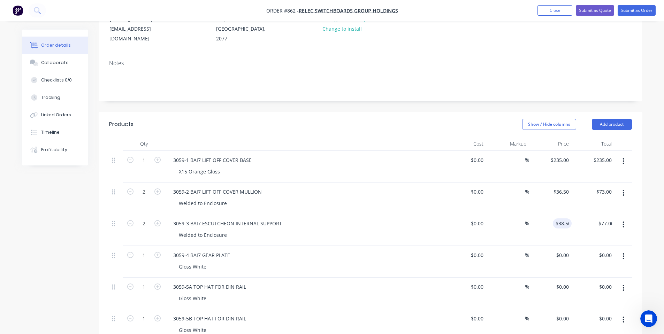
click at [233, 119] on div "Show / Hide columns Add product" at bounding box center [425, 124] width 411 height 11
click at [568, 250] on input "0" at bounding box center [563, 255] width 16 height 10
type input "$87.00"
click at [533, 184] on div "$36.50 $36.50" at bounding box center [550, 199] width 43 height 32
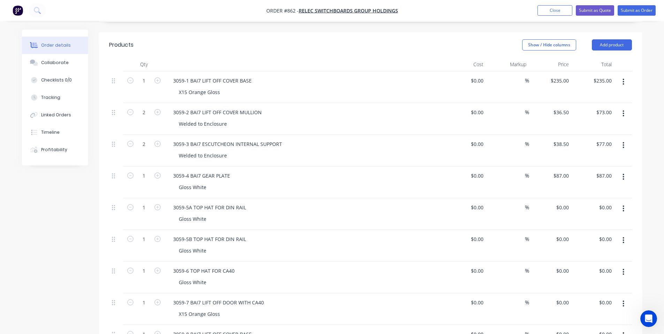
scroll to position [186, 0]
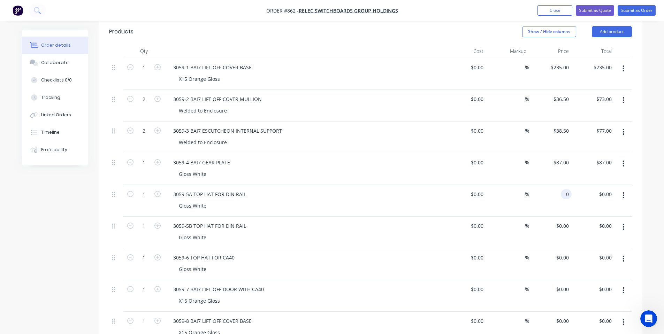
click at [567, 189] on input "0" at bounding box center [567, 194] width 8 height 10
type input "$35.00"
click at [564, 221] on input "0" at bounding box center [563, 226] width 16 height 10
type input "$35.00"
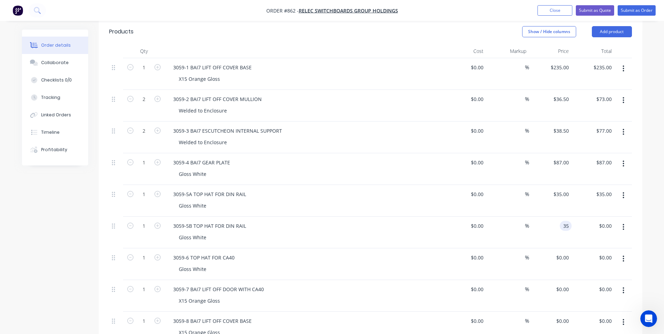
type input "$35.00"
click at [380, 201] on div "Gloss White" at bounding box center [307, 206] width 268 height 10
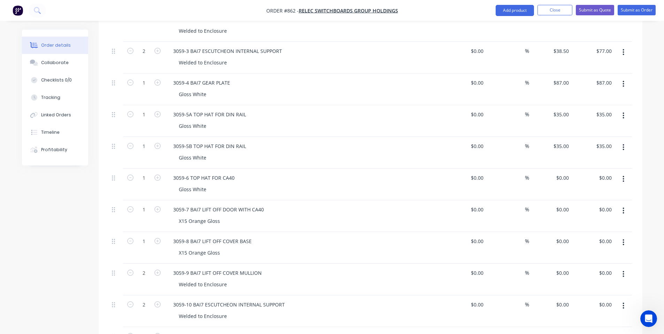
scroll to position [279, 0]
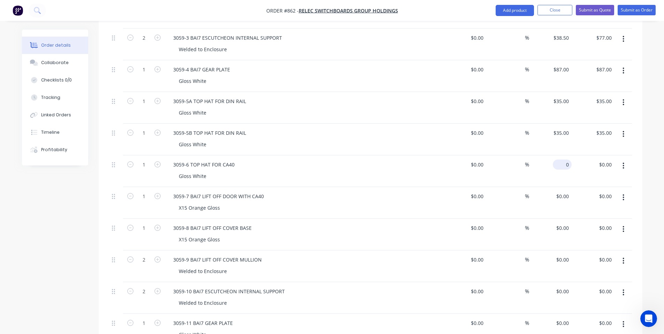
click at [563, 160] on div "0 $0.00" at bounding box center [562, 165] width 19 height 10
type input "$32.50"
drag, startPoint x: 526, startPoint y: 163, endPoint x: 547, endPoint y: 183, distance: 28.8
click at [526, 164] on div "%" at bounding box center [507, 171] width 43 height 32
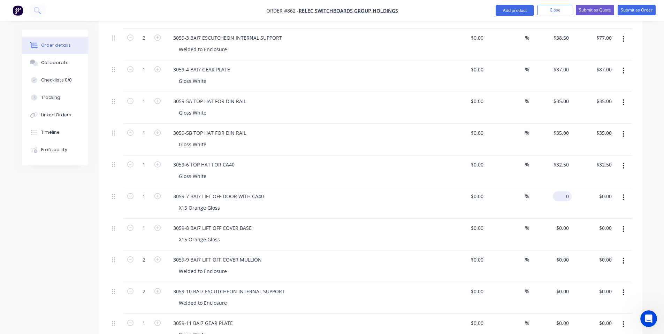
click at [561, 191] on div "0 $0.00" at bounding box center [562, 196] width 19 height 10
type input "$125.00"
click at [367, 203] on div "X15 Orange Gloss" at bounding box center [307, 208] width 268 height 10
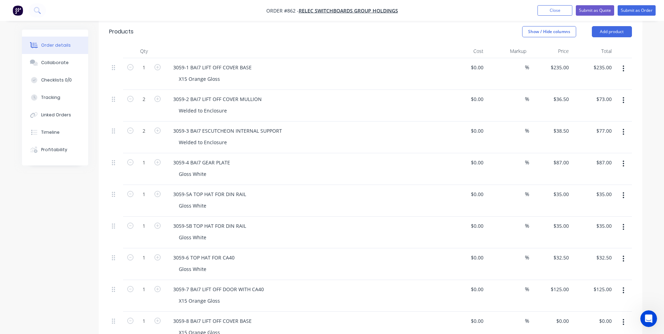
scroll to position [93, 0]
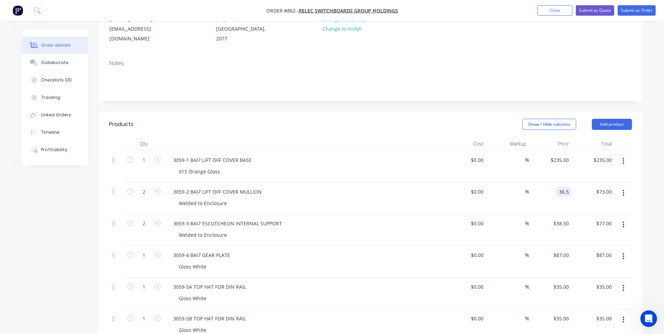
drag, startPoint x: 570, startPoint y: 182, endPoint x: 564, endPoint y: 190, distance: 9.9
click at [575, 183] on div "2 3059-2 BAI7 LIFT OFF COVER MULLION Welded to Enclosure $0.00 $0.00 % 36.5 36.…" at bounding box center [370, 199] width 523 height 32
type input "$36.50"
click at [533, 195] on div "$36.50 $36.50" at bounding box center [550, 199] width 43 height 32
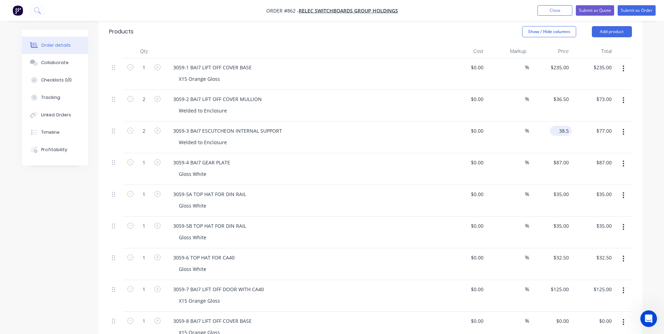
click at [563, 126] on input "38.5" at bounding box center [562, 131] width 19 height 10
type input "$36.50"
type input "$73.00"
click at [404, 109] on div "3059-2 BAI7 LIFT OFF COVER MULLION Welded to Enclosure" at bounding box center [304, 106] width 279 height 32
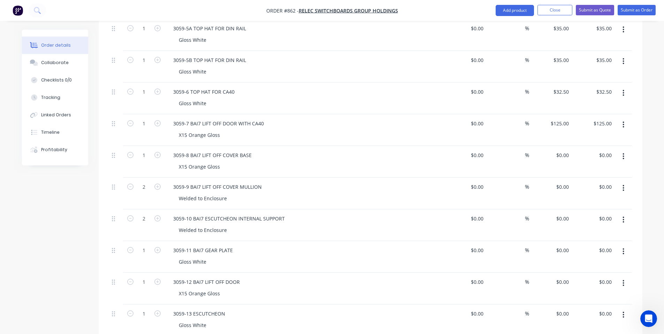
scroll to position [372, 0]
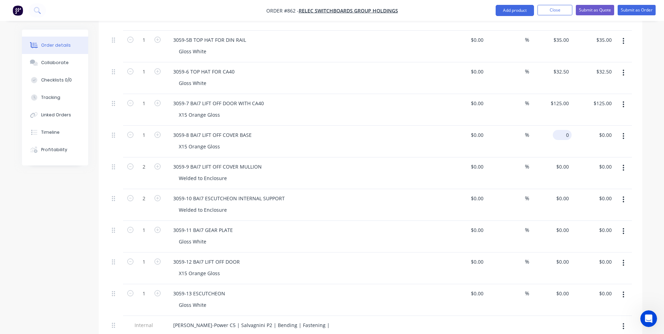
click at [564, 130] on input "0" at bounding box center [563, 135] width 16 height 10
click at [569, 130] on input "0" at bounding box center [567, 135] width 8 height 10
type input "$315.00"
click at [543, 126] on div "$315.00 $315.00" at bounding box center [550, 142] width 43 height 32
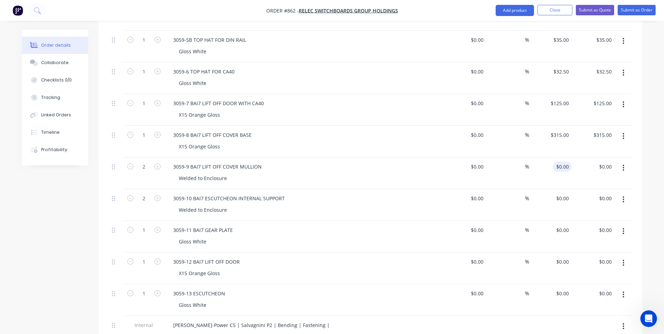
type input "0"
click at [562, 162] on div "0 $0.00" at bounding box center [562, 167] width 19 height 10
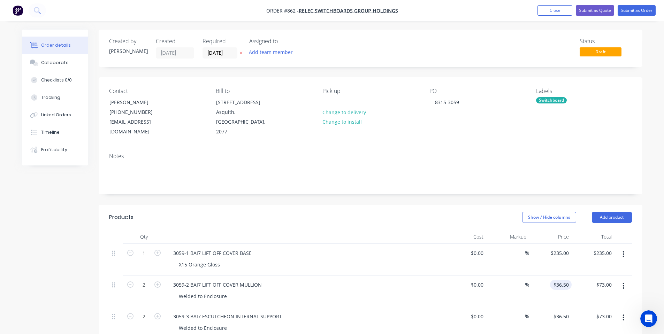
type input "36.5"
type input "$0.00"
click at [561, 280] on input "36.5" at bounding box center [562, 285] width 19 height 10
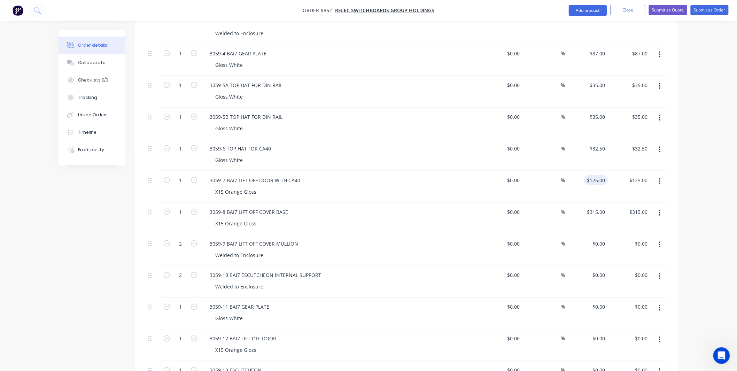
scroll to position [309, 0]
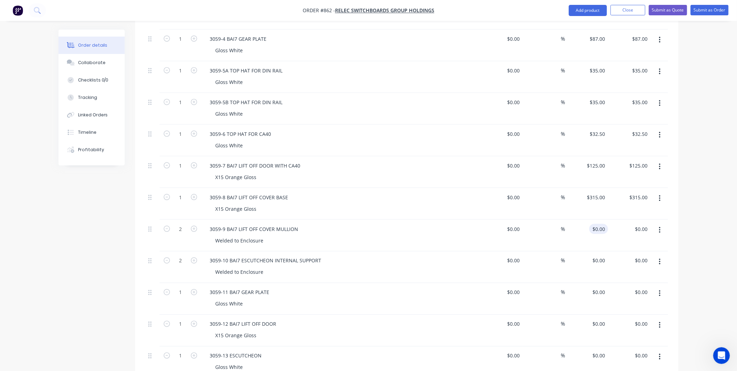
type input "$36.50"
click at [602, 224] on input "0" at bounding box center [600, 229] width 16 height 10
paste input "36.5"
type input "$36.50"
type input "$73.00"
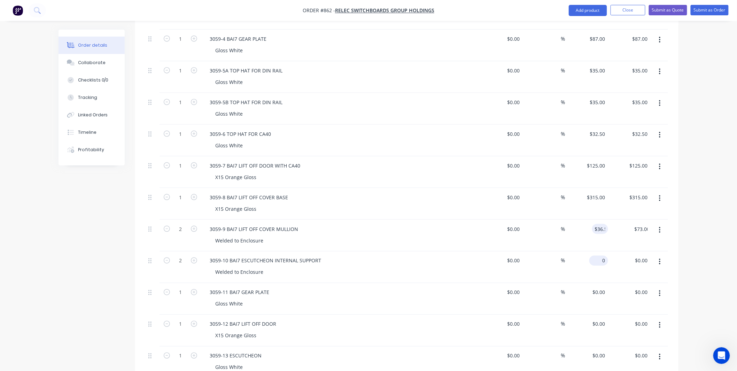
click at [606, 256] on input "0" at bounding box center [600, 261] width 16 height 10
paste input "36.5"
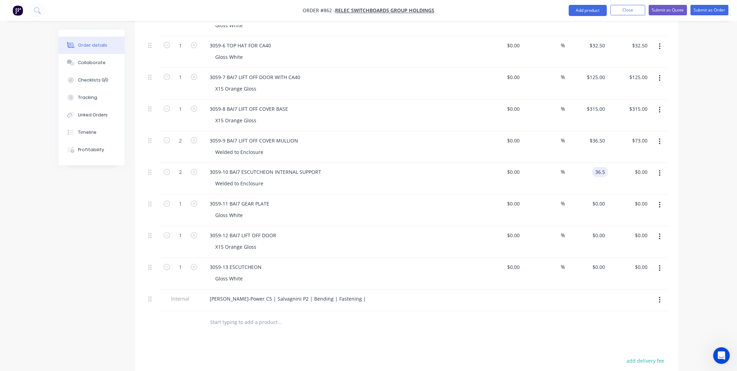
scroll to position [413, 0]
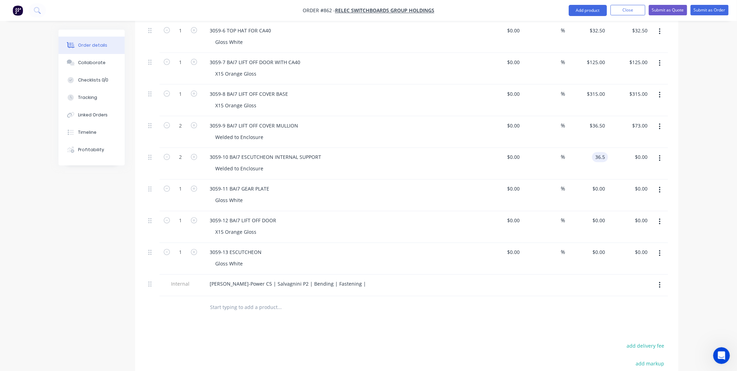
type input "$36.50"
type input "$73.00"
click at [617, 211] on div "$0.00 $0.00" at bounding box center [629, 227] width 43 height 32
click at [600, 184] on input "0" at bounding box center [604, 189] width 8 height 10
click at [599, 184] on div "$0.00 $0.00" at bounding box center [599, 189] width 19 height 10
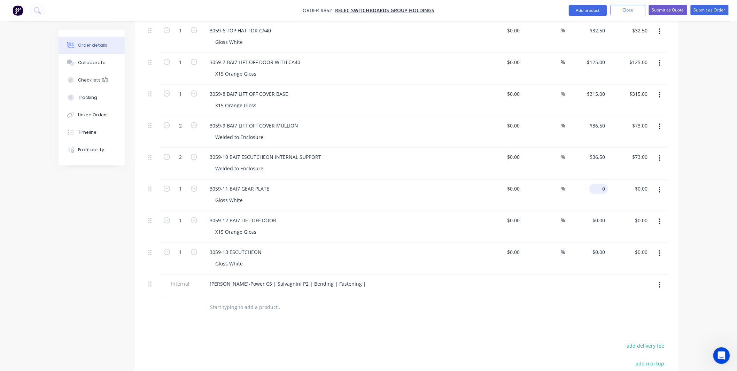
click at [607, 184] on input "0" at bounding box center [600, 189] width 16 height 10
type input "$65.00"
click at [601, 216] on input "0" at bounding box center [600, 221] width 16 height 10
click at [600, 216] on div "0 0" at bounding box center [604, 221] width 8 height 10
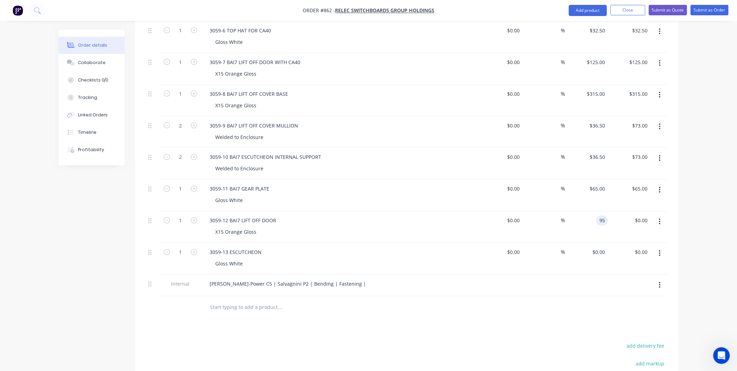
click at [589, 220] on div "95 95" at bounding box center [587, 227] width 43 height 32
type input "$95.00"
click at [594, 213] on div "$95.00 $95.00" at bounding box center [587, 227] width 43 height 32
click at [615, 217] on div "$95.00 $95.00" at bounding box center [629, 227] width 43 height 32
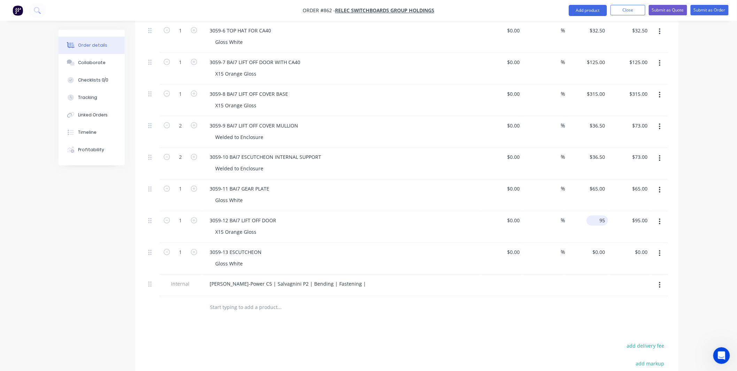
click at [601, 216] on input "95" at bounding box center [599, 221] width 19 height 10
type input "$95.00"
click at [561, 227] on div "%" at bounding box center [544, 227] width 43 height 32
click at [604, 247] on input "0" at bounding box center [600, 252] width 16 height 10
click at [605, 247] on input "0" at bounding box center [600, 252] width 16 height 10
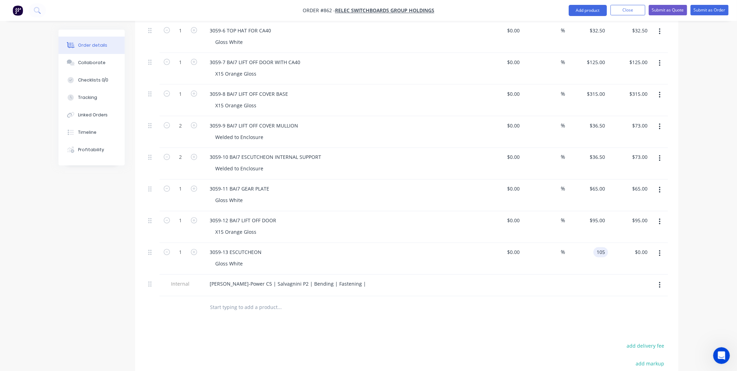
type input "$105.00"
click at [603, 247] on input "105" at bounding box center [598, 252] width 22 height 10
type input "$115.00"
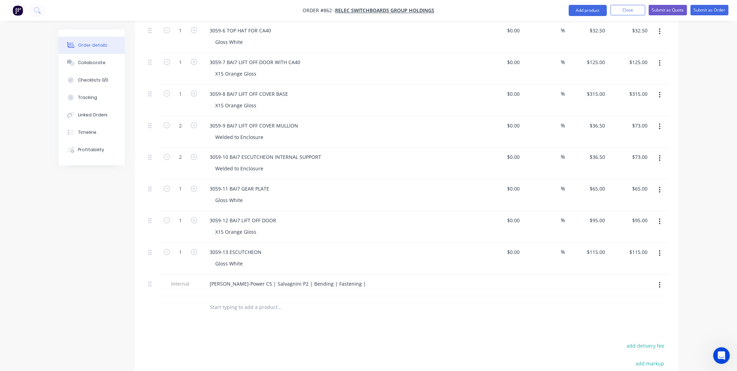
click at [608, 252] on div "$115.00 $115.00" at bounding box center [629, 259] width 43 height 32
click at [333, 279] on div "Finn-Power C5 | Salvagnini P2 | Bending | Fastening |" at bounding box center [288, 284] width 168 height 10
click at [333, 301] on input "text" at bounding box center [279, 308] width 139 height 14
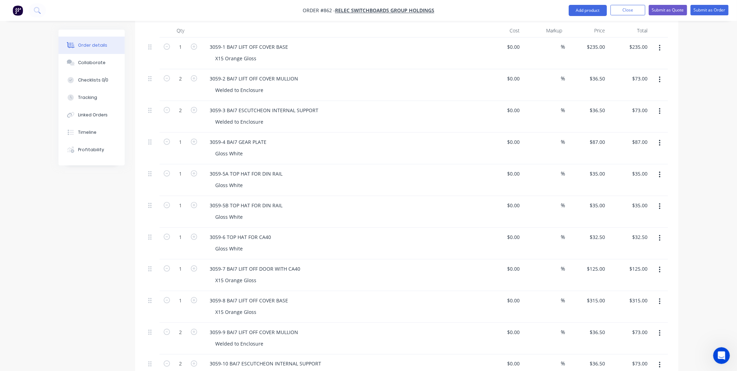
scroll to position [0, 0]
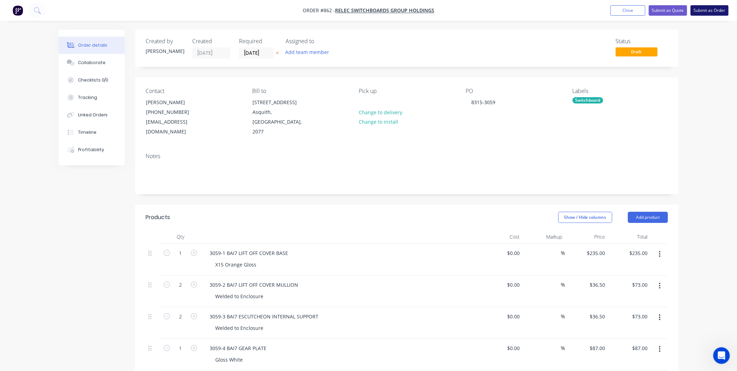
click at [669, 9] on button "Submit as Order" at bounding box center [710, 10] width 38 height 10
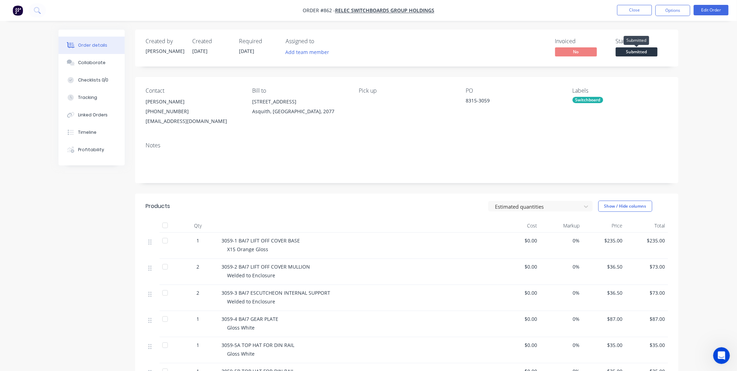
click at [656, 49] on span "Submitted" at bounding box center [637, 51] width 42 height 9
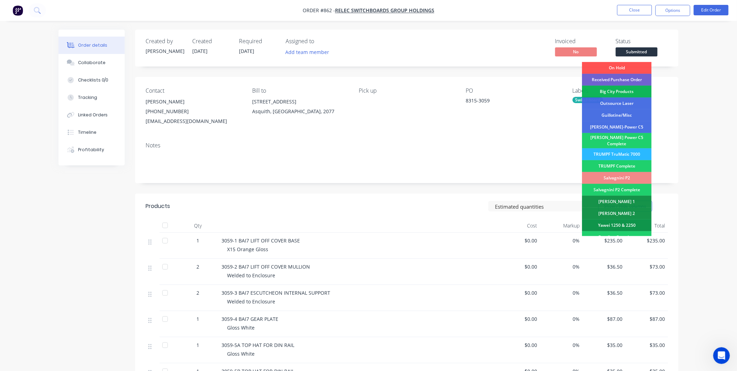
drag, startPoint x: 732, startPoint y: 60, endPoint x: 728, endPoint y: 59, distance: 3.6
click at [669, 60] on div "Order details Collaborate Checklists 0/0 Tracking Linked Orders Timeline Profit…" at bounding box center [368, 370] width 737 height 741
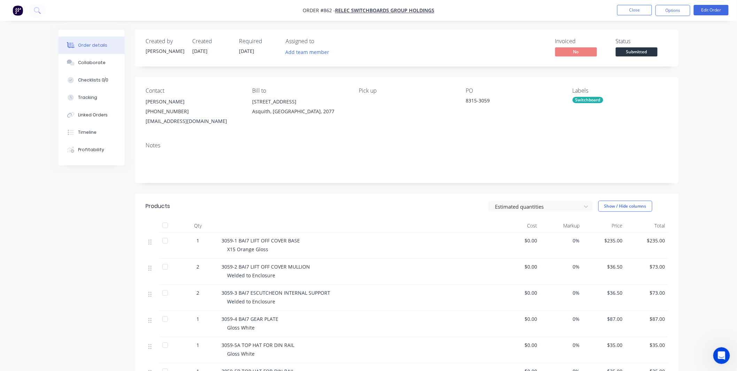
click at [654, 48] on span "Submitted" at bounding box center [637, 51] width 42 height 9
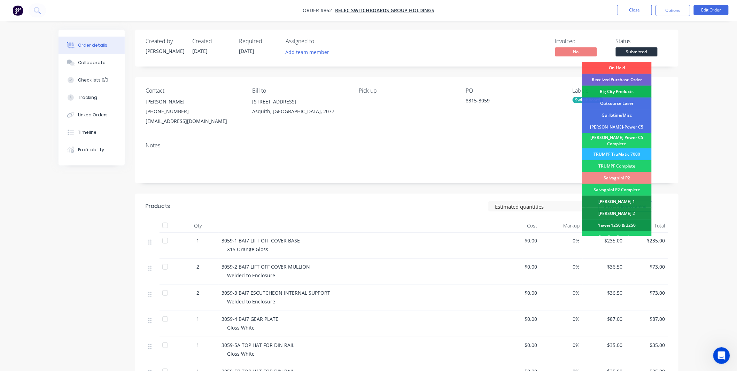
click at [637, 82] on div "Received Purchase Order" at bounding box center [617, 80] width 70 height 12
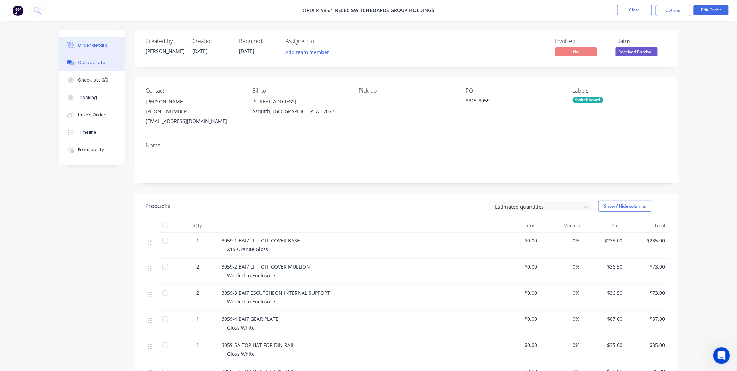
click at [70, 66] on icon at bounding box center [71, 63] width 8 height 6
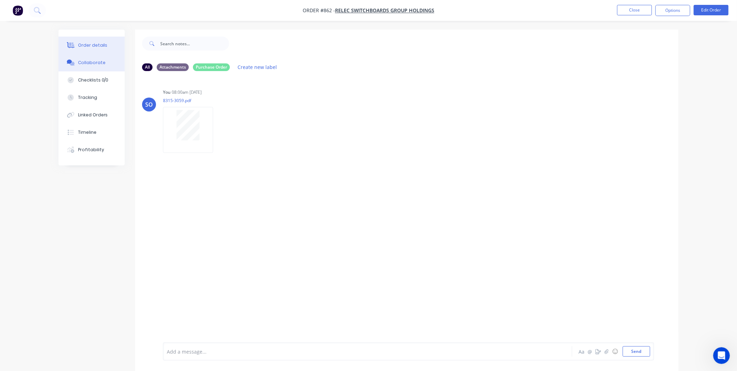
click at [100, 45] on div "Order details" at bounding box center [93, 45] width 30 height 6
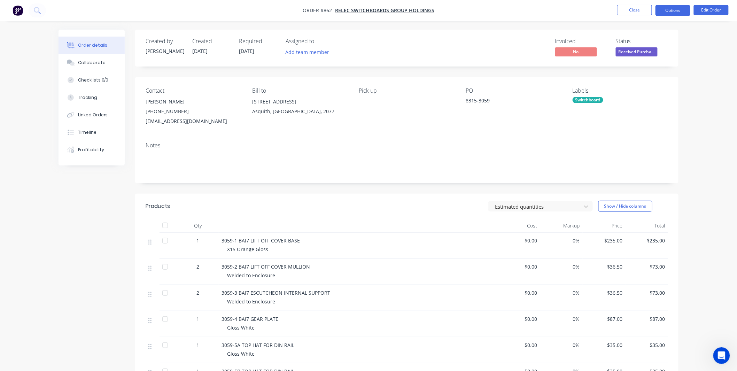
click at [669, 8] on button "Options" at bounding box center [673, 10] width 35 height 11
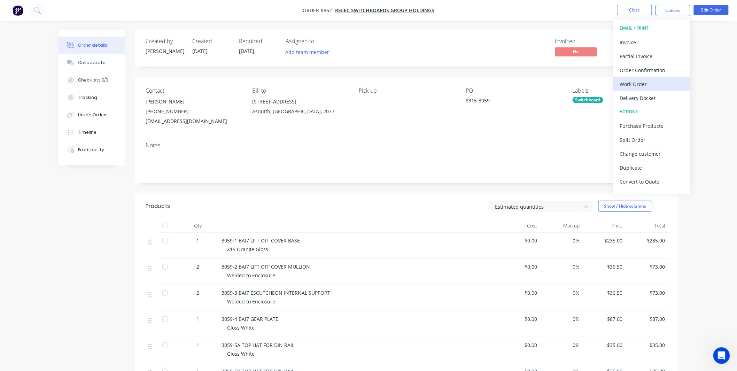
click at [645, 82] on div "Work Order" at bounding box center [652, 84] width 64 height 10
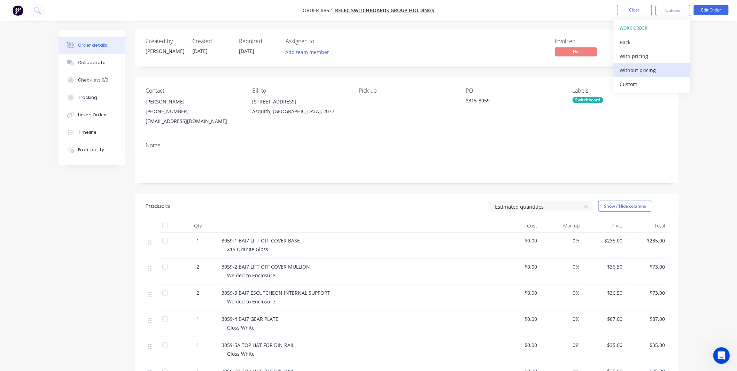
click at [638, 70] on div "Without pricing" at bounding box center [652, 70] width 64 height 10
click at [476, 140] on div "Notes" at bounding box center [407, 160] width 544 height 47
click at [639, 8] on button "Close" at bounding box center [634, 10] width 35 height 10
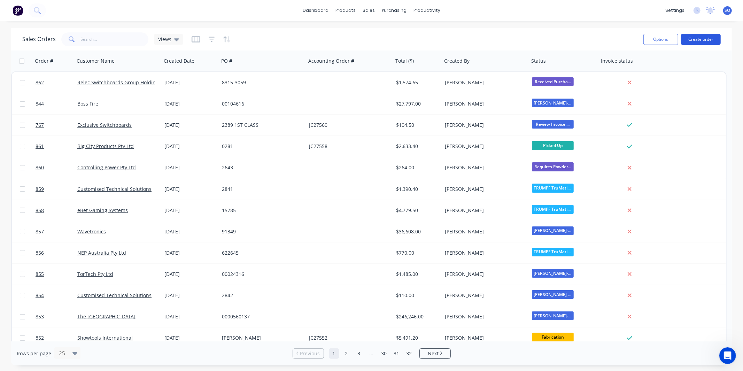
click at [669, 39] on button "Create order" at bounding box center [701, 39] width 40 height 11
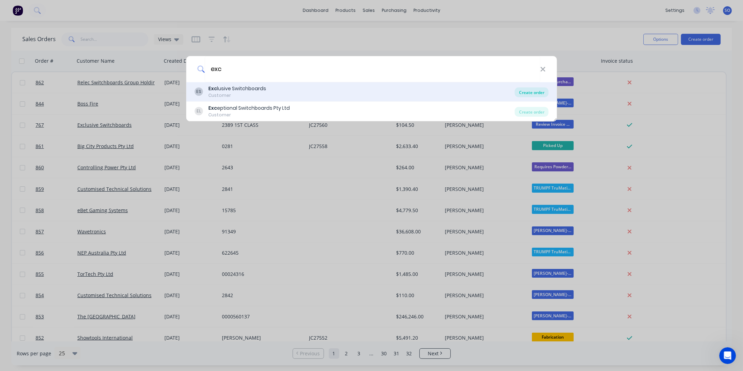
type input "exc"
click at [524, 89] on div "Create order" at bounding box center [532, 92] width 34 height 10
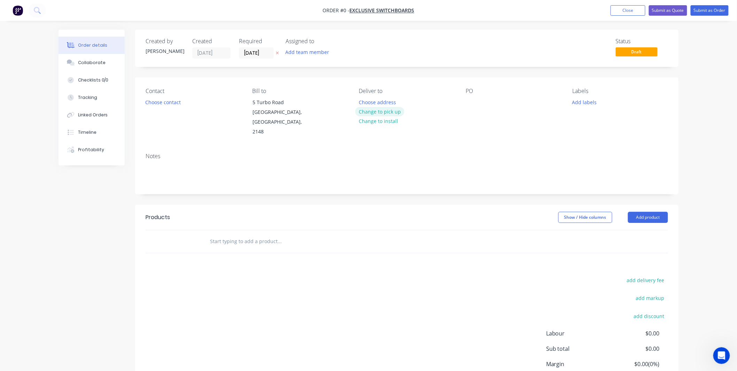
click at [361, 111] on button "Change to pick up" at bounding box center [379, 111] width 49 height 9
click at [179, 108] on div "Contact Choose contact" at bounding box center [193, 112] width 95 height 49
click at [172, 102] on button "Choose contact" at bounding box center [163, 101] width 43 height 9
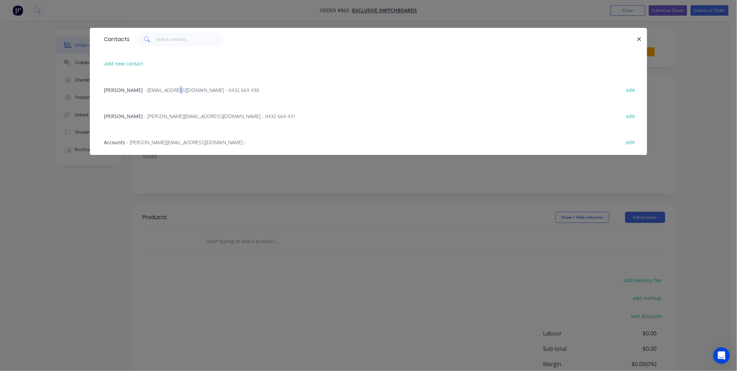
click at [159, 92] on span "- will@exclusiveswitchboards.com.au - 0432 669 430" at bounding box center [201, 90] width 115 height 7
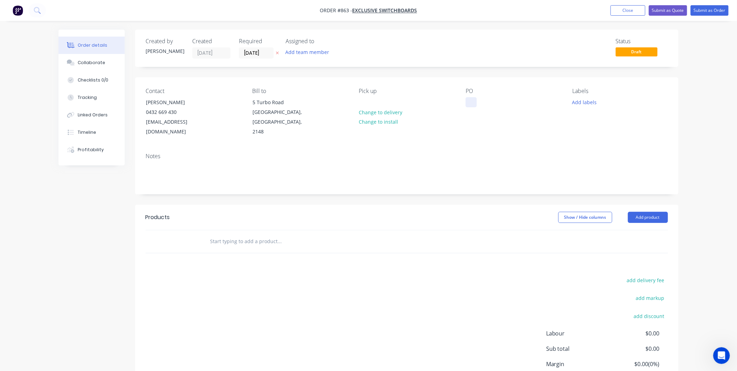
click at [475, 104] on div at bounding box center [471, 102] width 11 height 10
drag, startPoint x: 492, startPoint y: 99, endPoint x: 341, endPoint y: 122, distance: 153.1
click at [350, 120] on div "Contact Will Harris 0432 669 430 will@exclusiveswitchboards.com.au Bill to 5 Tu…" at bounding box center [407, 112] width 544 height 70
copy div "1918-470"
click at [287, 230] on div at bounding box center [326, 241] width 251 height 23
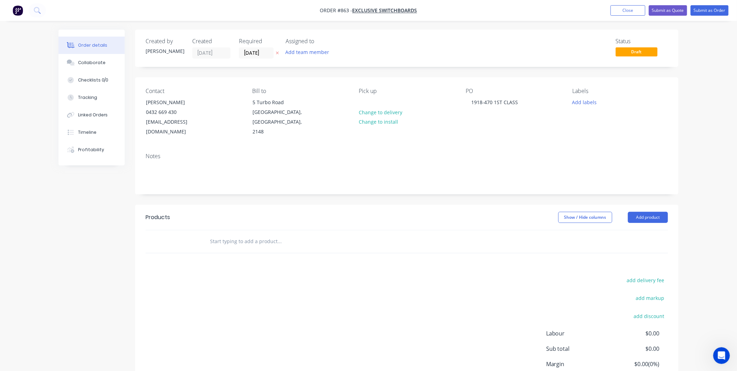
click at [287, 234] on input "text" at bounding box center [279, 241] width 139 height 14
paste input "1918-470"
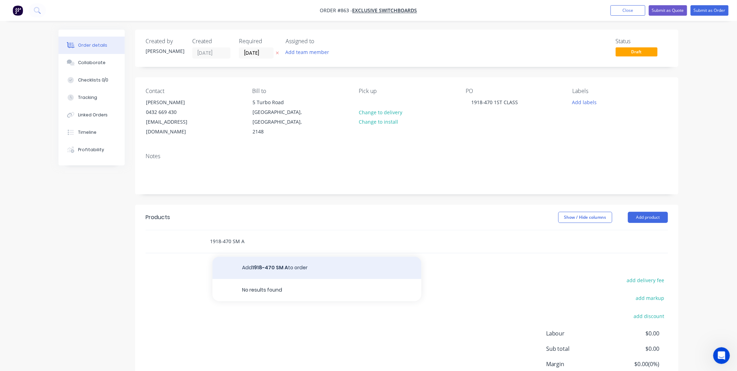
type input "1918-470 SM A"
click at [268, 261] on button "Add 1918-470 SM A to order" at bounding box center [317, 268] width 209 height 22
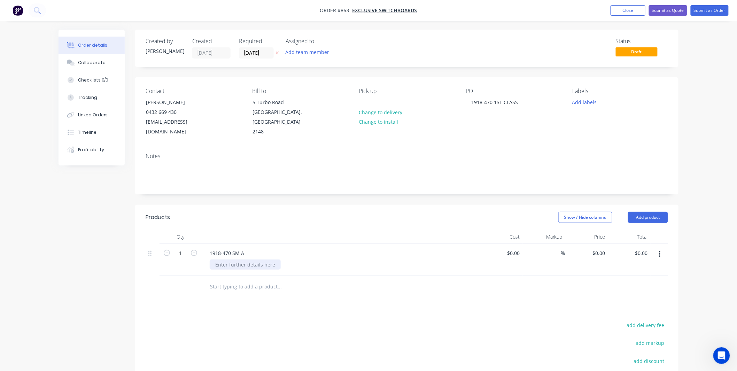
click at [271, 260] on div at bounding box center [245, 265] width 71 height 10
drag, startPoint x: 526, startPoint y: 255, endPoint x: 633, endPoint y: 217, distance: 113.1
click at [527, 255] on div "%" at bounding box center [544, 260] width 43 height 32
click at [659, 212] on button "Add product" at bounding box center [648, 217] width 40 height 11
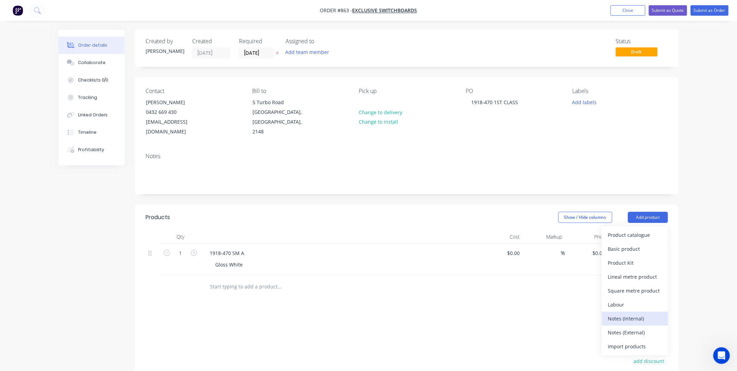
click at [614, 314] on div "Notes (Internal)" at bounding box center [635, 319] width 54 height 10
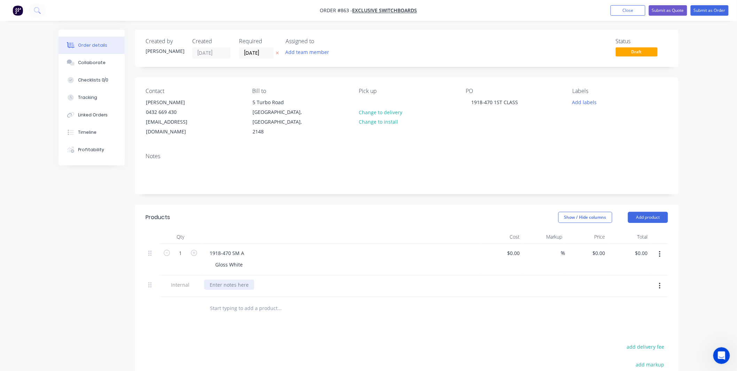
click at [224, 280] on div at bounding box center [229, 285] width 50 height 10
click at [189, 185] on div "Created by Shane Created 25/09/25 Required 25/09/25 Assigned to Add team member…" at bounding box center [407, 258] width 544 height 457
click at [100, 62] on div "Collaborate" at bounding box center [92, 63] width 28 height 6
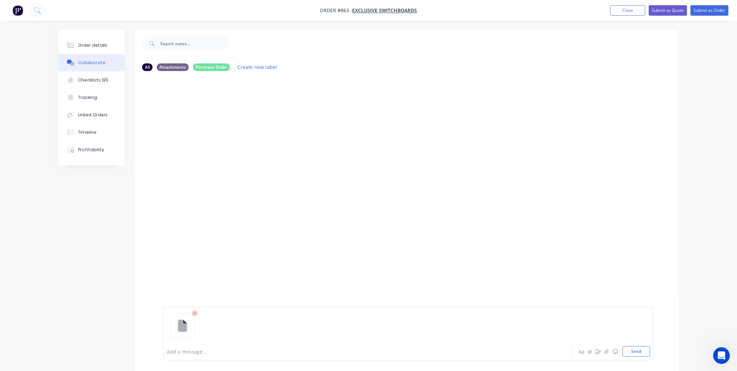
click at [634, 334] on div "Add a message... Aa @ ☺ Send" at bounding box center [408, 334] width 491 height 54
drag, startPoint x: 634, startPoint y: 349, endPoint x: 607, endPoint y: 331, distance: 33.1
click at [635, 334] on button "Send" at bounding box center [637, 351] width 28 height 10
click at [183, 334] on div at bounding box center [348, 351] width 362 height 7
click at [215, 334] on div at bounding box center [348, 351] width 362 height 7
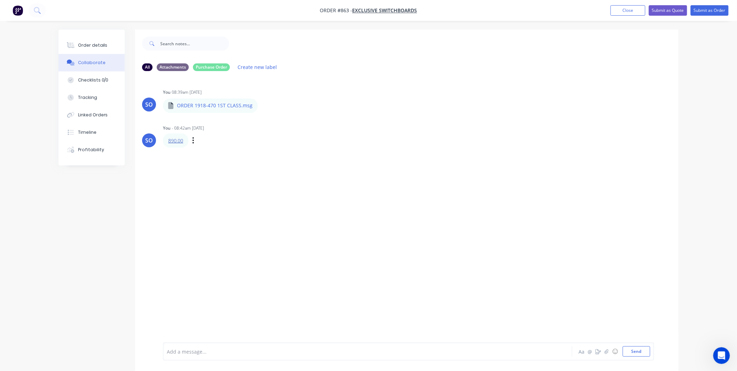
click at [175, 141] on link "890.00" at bounding box center [175, 140] width 15 height 7
click at [198, 142] on div "890.00 Labels Edit Delete" at bounding box center [272, 140] width 218 height 14
click at [194, 142] on icon "button" at bounding box center [193, 141] width 2 height 8
click at [201, 151] on button "Edit" at bounding box center [219, 152] width 44 height 11
click at [168, 334] on div "890.00" at bounding box center [348, 351] width 362 height 7
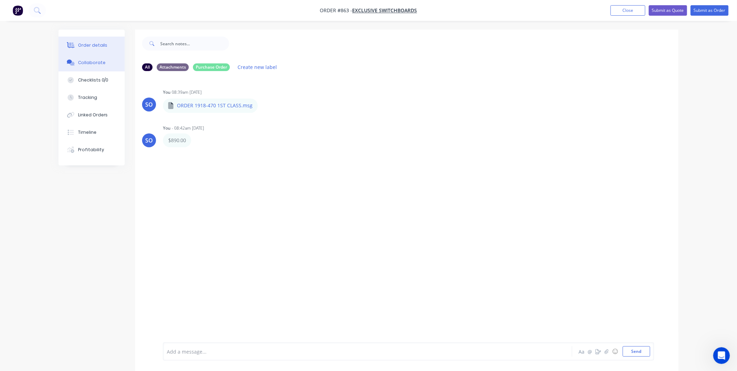
click at [85, 43] on div "Order details" at bounding box center [93, 45] width 30 height 6
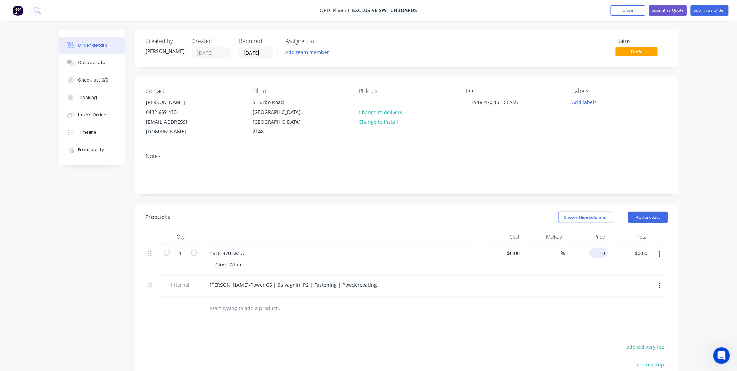
click at [598, 248] on div "0 $0.00" at bounding box center [599, 253] width 19 height 10
type input "$890.00"
click at [433, 302] on div at bounding box center [326, 308] width 245 height 14
click at [669, 12] on button "Submit as Order" at bounding box center [710, 10] width 38 height 10
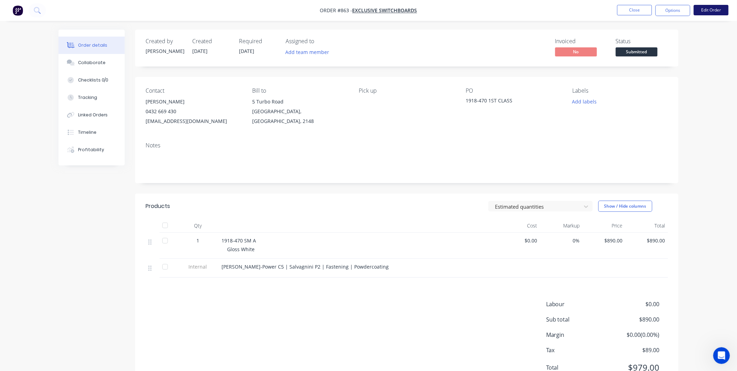
click at [669, 9] on button "Edit Order" at bounding box center [711, 10] width 35 height 10
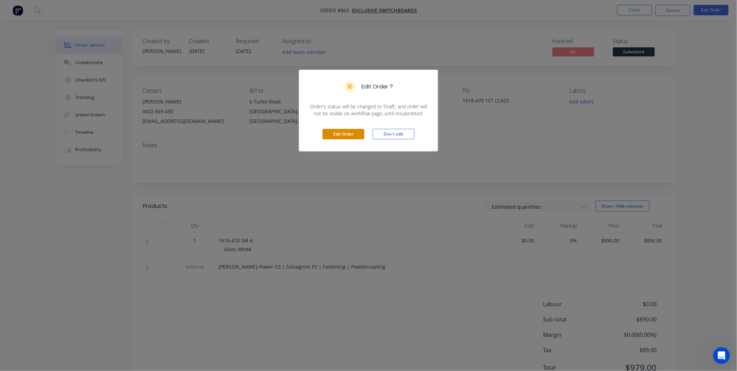
click at [340, 135] on button "Edit Order" at bounding box center [344, 134] width 42 height 10
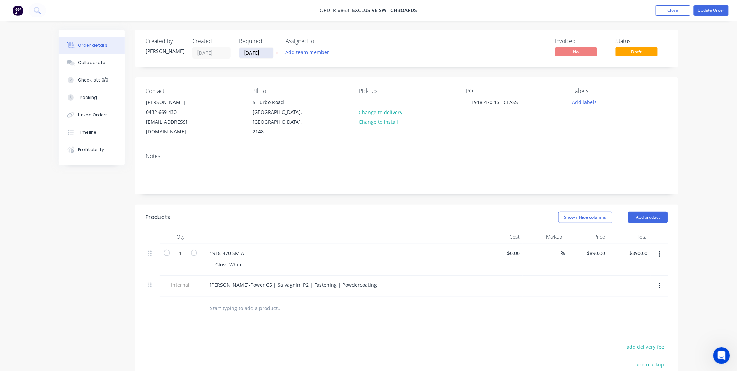
click at [266, 52] on input "25/09/25" at bounding box center [256, 53] width 34 height 10
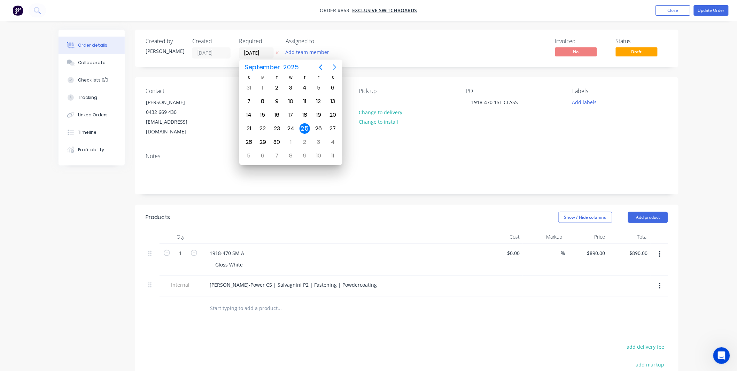
click at [337, 64] on icon "Next page" at bounding box center [335, 67] width 8 height 8
click at [263, 115] on div "13" at bounding box center [263, 115] width 10 height 10
type input "13/10/25"
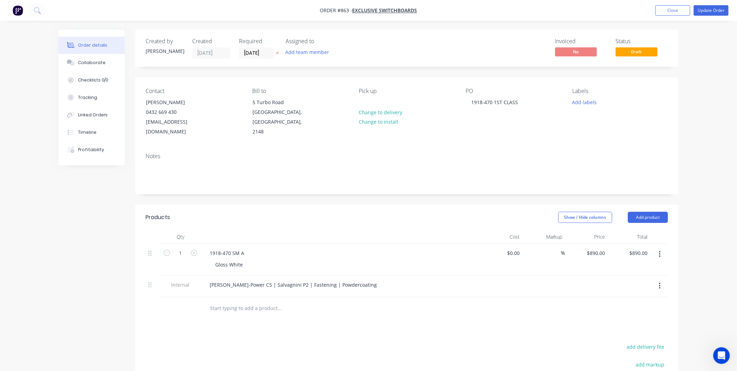
click at [451, 47] on div "Invoiced No Status Draft" at bounding box center [511, 48] width 313 height 21
click at [669, 11] on button "Update Order" at bounding box center [711, 10] width 35 height 10
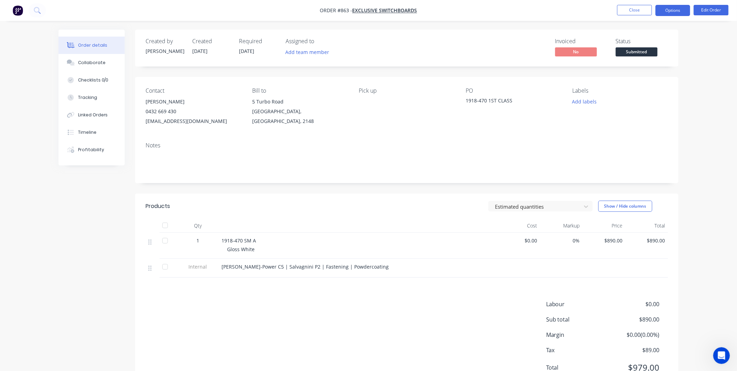
click at [669, 8] on button "Options" at bounding box center [673, 10] width 35 height 11
drag, startPoint x: 519, startPoint y: 36, endPoint x: 583, endPoint y: 54, distance: 66.3
click at [526, 38] on div "Created by Shane Created 25/09/25 Required 13/10/25 Assigned to Add team member…" at bounding box center [407, 48] width 544 height 37
click at [631, 52] on span "Submitted" at bounding box center [637, 51] width 42 height 9
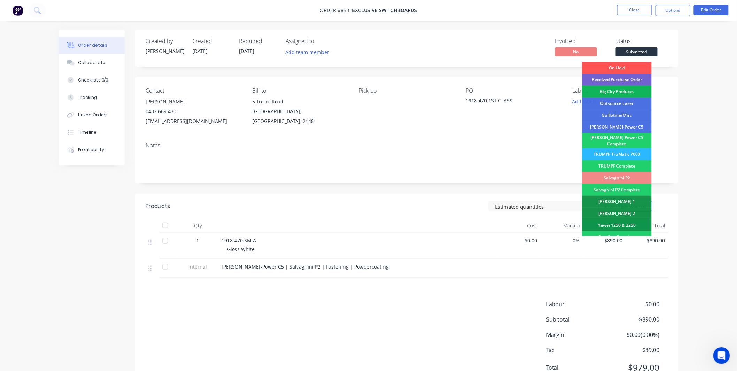
click at [629, 77] on div "Received Purchase Order" at bounding box center [617, 80] width 70 height 12
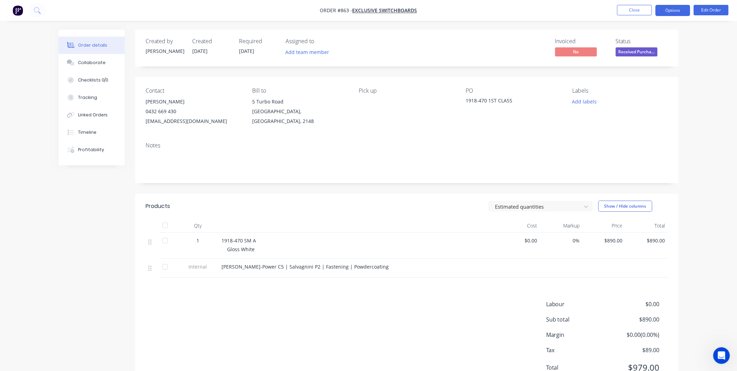
click at [669, 12] on button "Options" at bounding box center [673, 10] width 35 height 11
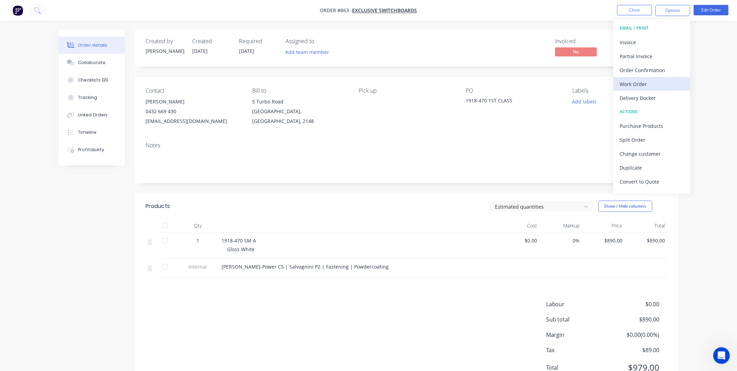
click at [639, 81] on div "Work Order" at bounding box center [652, 84] width 64 height 10
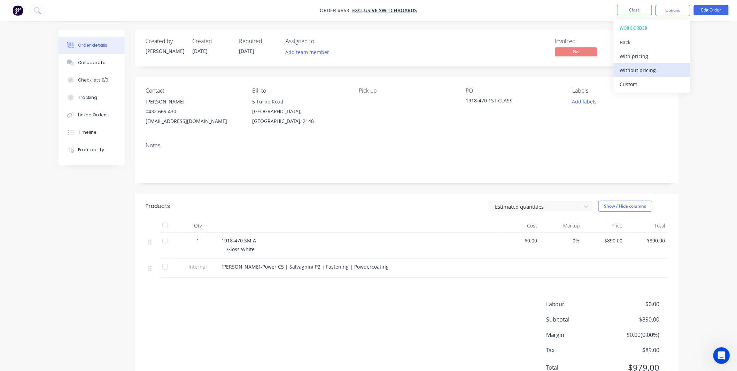
click at [624, 72] on div "Without pricing" at bounding box center [652, 70] width 64 height 10
drag, startPoint x: 495, startPoint y: 44, endPoint x: 622, endPoint y: 4, distance: 132.7
click at [495, 44] on div "Invoiced No Status Received Purcha..." at bounding box center [511, 48] width 313 height 20
click at [667, 13] on button "Options" at bounding box center [673, 10] width 35 height 11
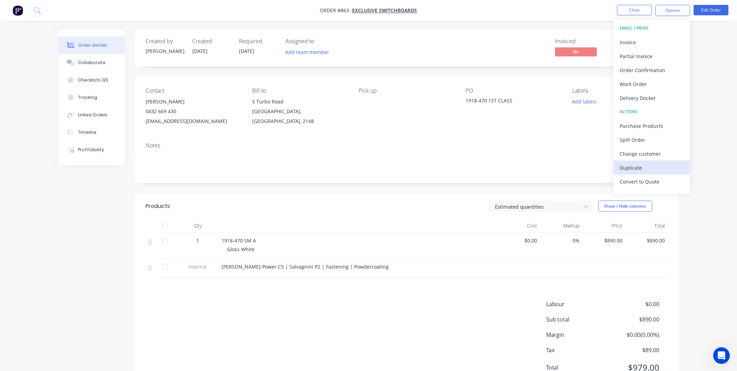
click at [651, 164] on div "Duplicate" at bounding box center [652, 168] width 64 height 10
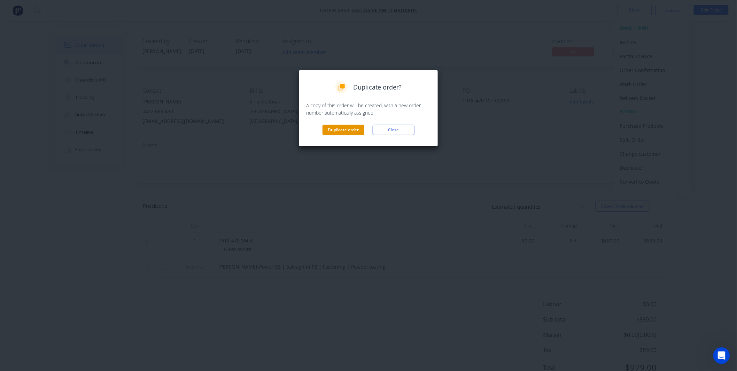
drag, startPoint x: 329, startPoint y: 131, endPoint x: 333, endPoint y: 133, distance: 4.4
click at [332, 132] on button "Duplicate order" at bounding box center [344, 130] width 42 height 10
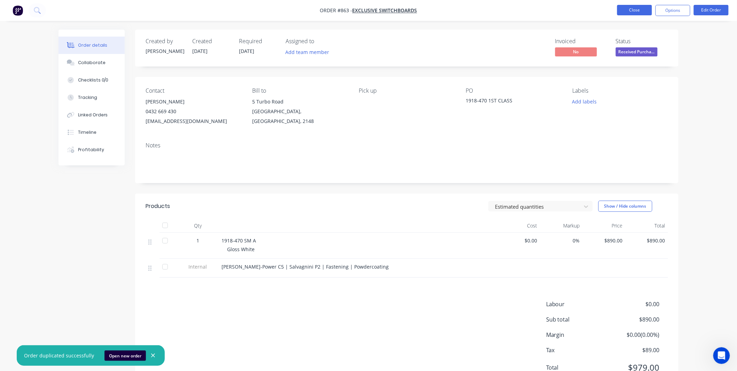
click at [648, 9] on button "Close" at bounding box center [634, 10] width 35 height 10
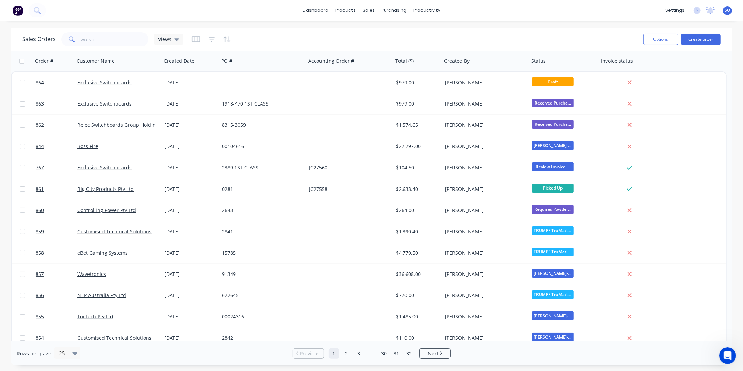
click at [436, 86] on div "$979.00" at bounding box center [417, 82] width 49 height 21
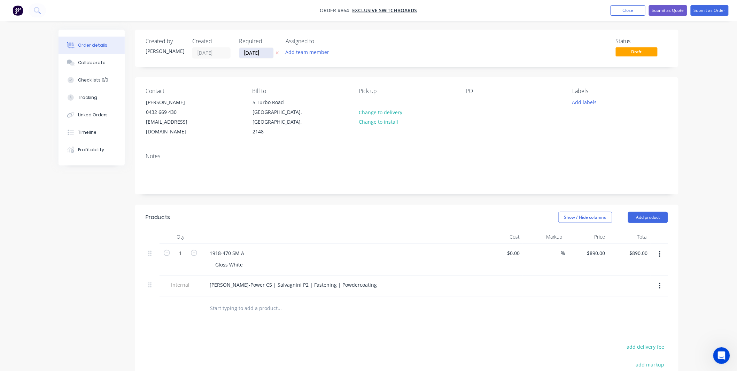
click at [256, 55] on input "25/09/25" at bounding box center [256, 53] width 34 height 10
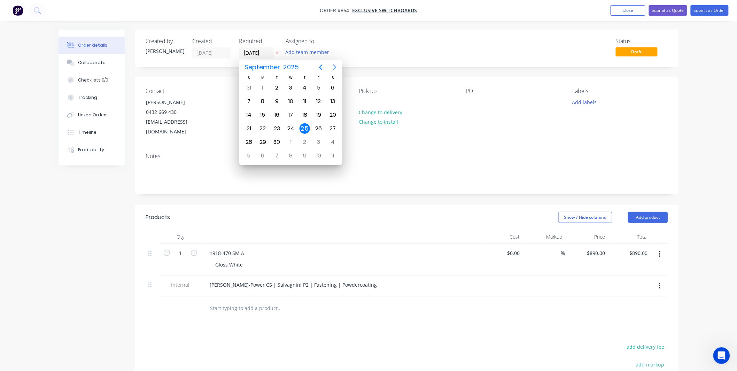
click at [334, 63] on button "Next page" at bounding box center [335, 67] width 14 height 14
click at [266, 111] on div "13" at bounding box center [263, 115] width 10 height 10
type input "13/10/25"
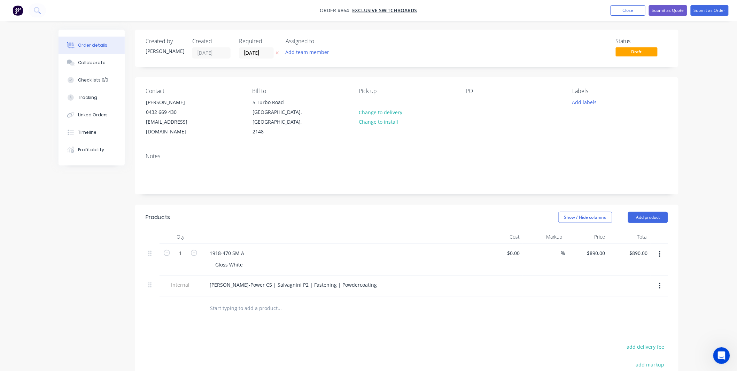
drag, startPoint x: 399, startPoint y: 67, endPoint x: 421, endPoint y: 76, distance: 23.3
click at [399, 67] on div "Created by Shane Created 25/09/25 Required 13/10/25 Assigned to Add team member…" at bounding box center [407, 258] width 544 height 457
click at [466, 105] on div "Contact Will Harris 0432 669 430 will@exclusiveswitchboards.com.au Bill to 5 Tu…" at bounding box center [407, 112] width 544 height 70
click at [471, 106] on div at bounding box center [471, 102] width 11 height 10
click at [474, 102] on div at bounding box center [471, 102] width 11 height 10
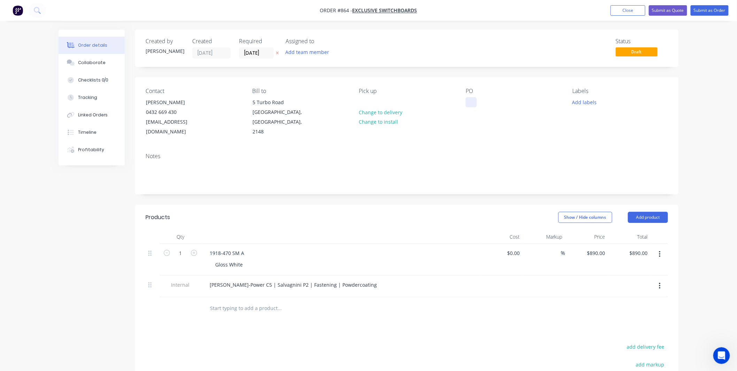
paste div
click at [474, 103] on div at bounding box center [471, 102] width 11 height 10
drag, startPoint x: 509, startPoint y: 102, endPoint x: 353, endPoint y: 109, distance: 155.9
click at [353, 109] on div "Contact Will Harris 0432 669 430 will@exclusiveswitchboards.com.au Bill to 5 Tu…" at bounding box center [407, 112] width 544 height 70
drag, startPoint x: 518, startPoint y: 102, endPoint x: 415, endPoint y: 117, distance: 103.9
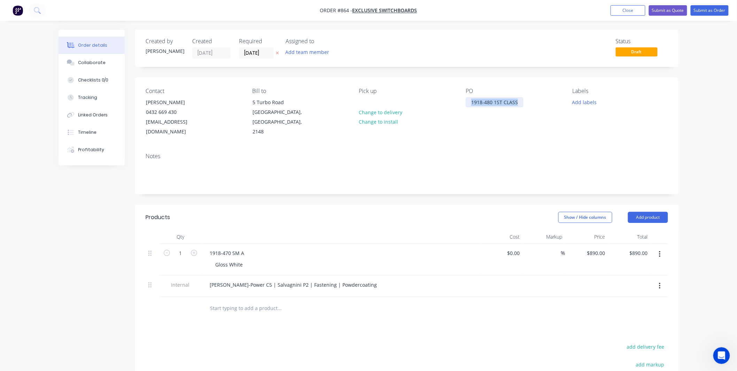
click at [405, 110] on div "Contact Will Harris 0432 669 430 will@exclusiveswitchboards.com.au Bill to 5 Tu…" at bounding box center [407, 112] width 544 height 70
click at [529, 129] on div "Contact Will Harris 0432 669 430 will@exclusiveswitchboards.com.au Bill to 5 Tu…" at bounding box center [407, 112] width 544 height 70
click at [596, 101] on button "Add labels" at bounding box center [585, 101] width 32 height 9
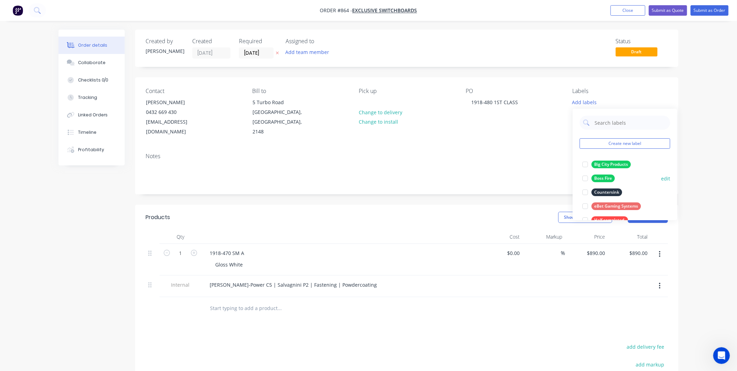
scroll to position [195, 0]
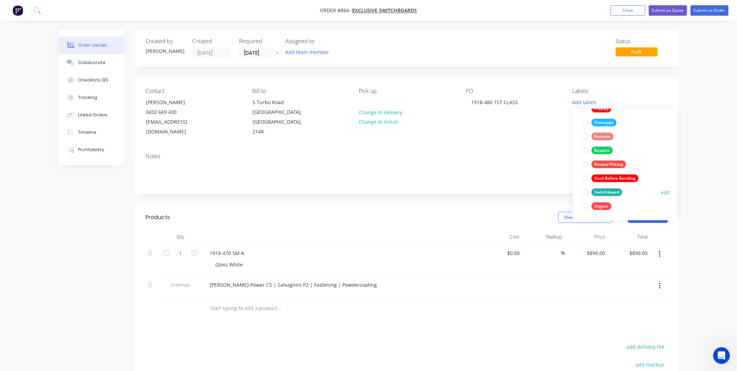
click at [602, 189] on div "Switchboard" at bounding box center [607, 193] width 31 height 8
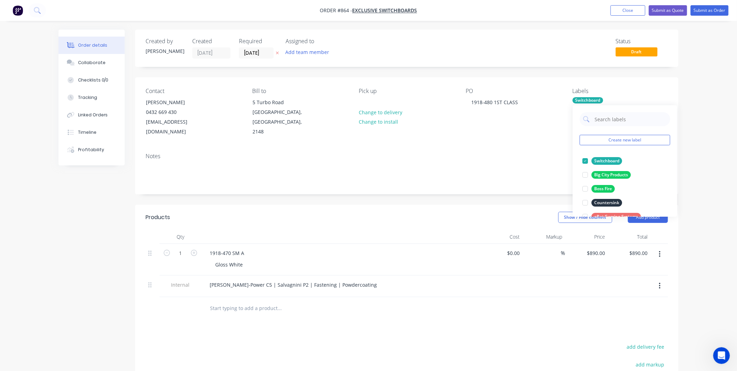
click at [543, 135] on div "Contact Will Harris 0432 669 430 will@exclusiveswitchboards.com.au Bill to 5 Tu…" at bounding box center [407, 112] width 544 height 70
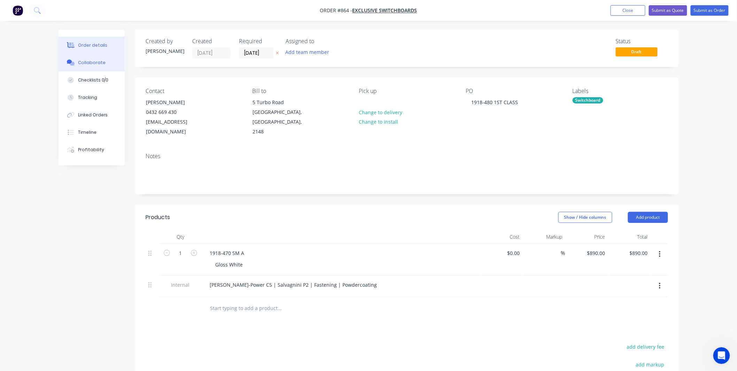
click at [105, 67] on button "Collaborate" at bounding box center [92, 62] width 66 height 17
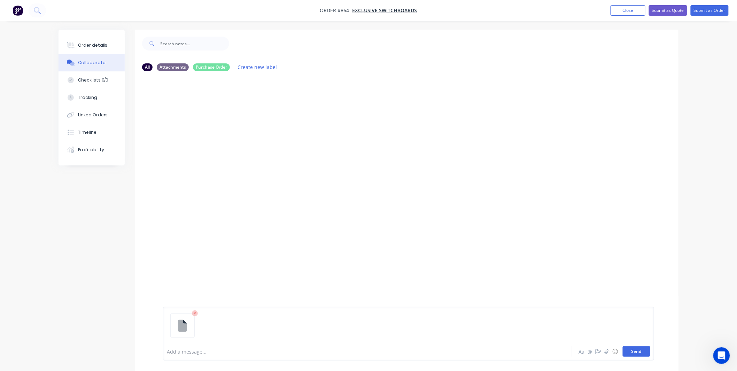
click at [647, 334] on button "Send" at bounding box center [637, 351] width 28 height 10
click at [330, 334] on div "Add a message... Aa @ ☺ Send" at bounding box center [408, 352] width 491 height 18
click at [329, 334] on div at bounding box center [348, 351] width 362 height 7
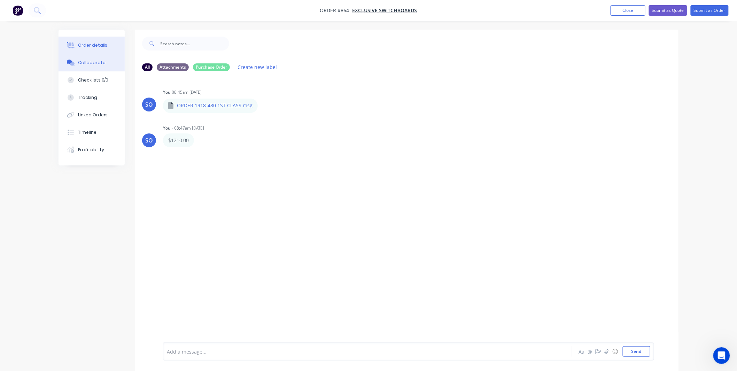
click at [102, 53] on button "Order details" at bounding box center [92, 45] width 66 height 17
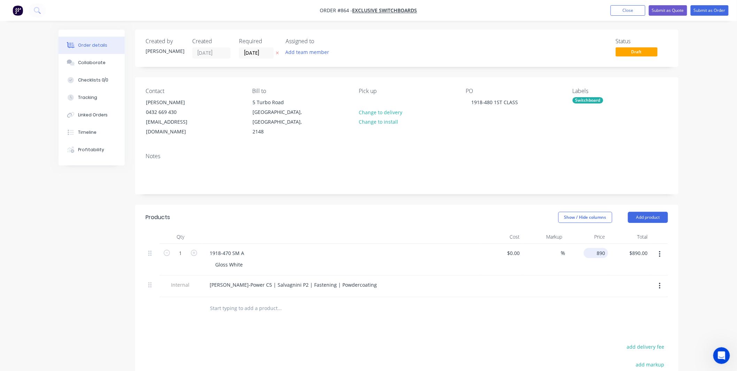
click at [600, 248] on input "890" at bounding box center [598, 253] width 22 height 10
type input "$1,210.00"
click at [288, 212] on div "Show / Hide columns Add product" at bounding box center [462, 217] width 411 height 11
click at [502, 97] on div "PO 1918-480 1ST CLASS" at bounding box center [513, 112] width 95 height 49
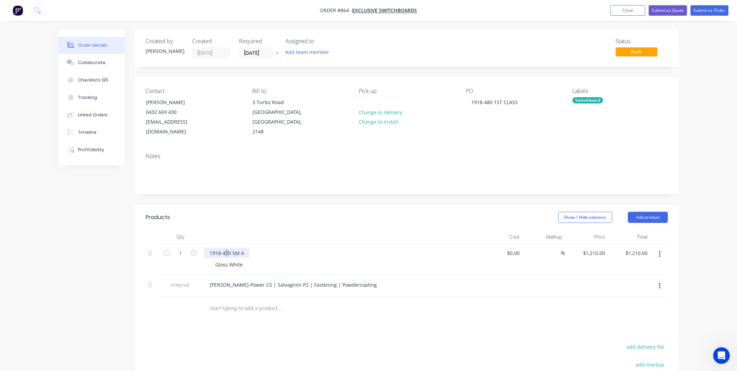
click at [225, 248] on div "1918-470 SM A" at bounding box center [227, 253] width 46 height 10
click at [249, 205] on header "Products Show / Hide columns Add product" at bounding box center [407, 217] width 544 height 25
click at [352, 205] on header "Products Show / Hide columns Add product" at bounding box center [407, 217] width 544 height 25
click at [669, 9] on button "Submit as Order" at bounding box center [710, 10] width 38 height 10
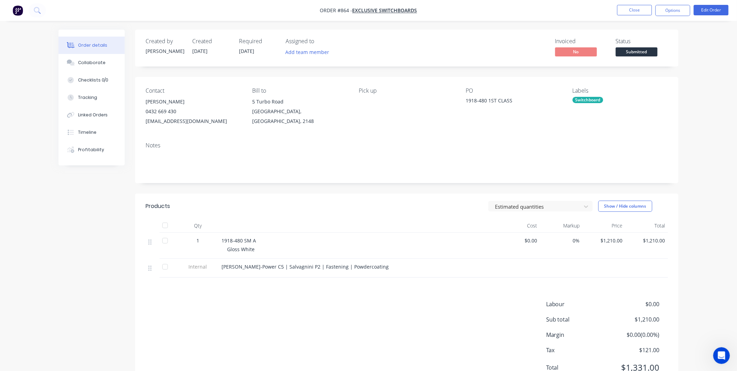
click at [638, 50] on span "Submitted" at bounding box center [637, 51] width 42 height 9
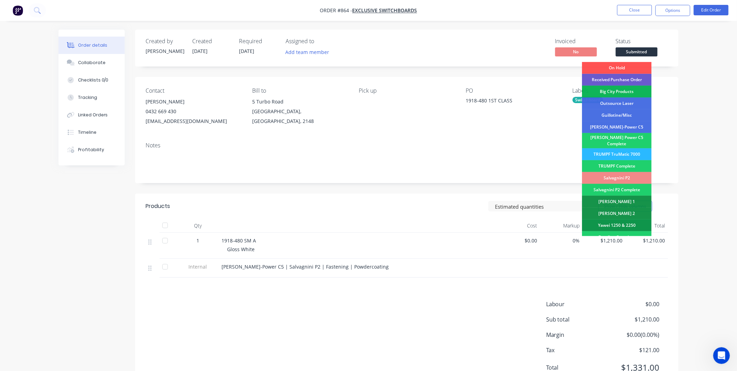
click at [635, 75] on div "Received Purchase Order" at bounding box center [617, 80] width 70 height 12
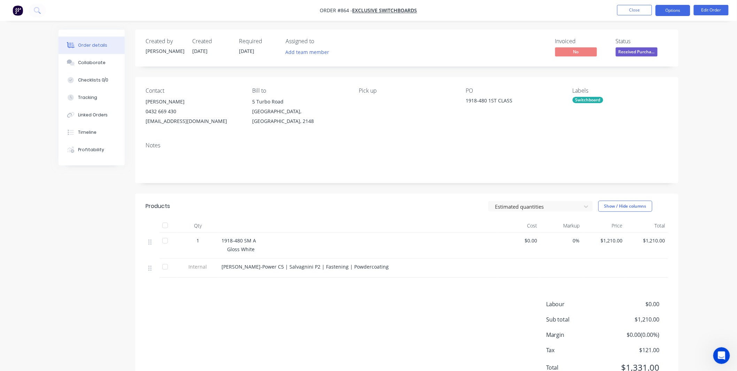
click at [664, 12] on button "Options" at bounding box center [673, 10] width 35 height 11
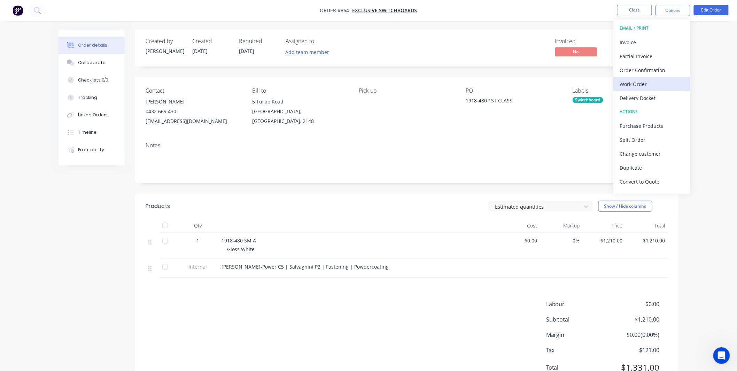
click at [644, 82] on div "Work Order" at bounding box center [652, 84] width 64 height 10
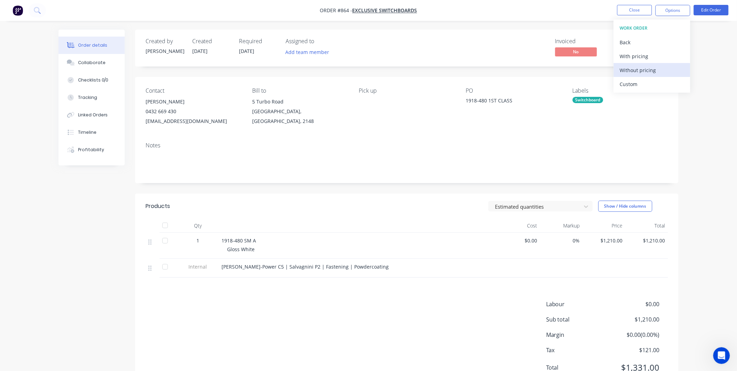
click at [638, 65] on div "Without pricing" at bounding box center [652, 70] width 64 height 10
click at [529, 89] on div "PO" at bounding box center [513, 90] width 95 height 7
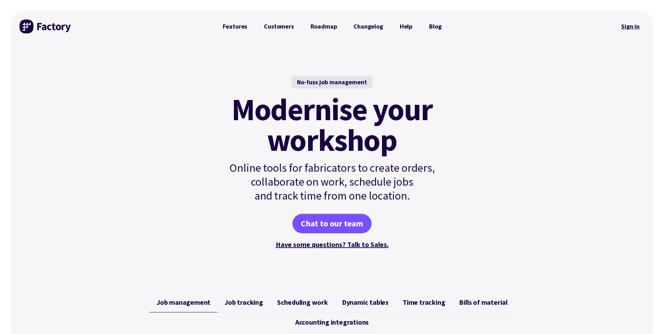
click at [637, 20] on link "Sign in" at bounding box center [630, 26] width 28 height 16
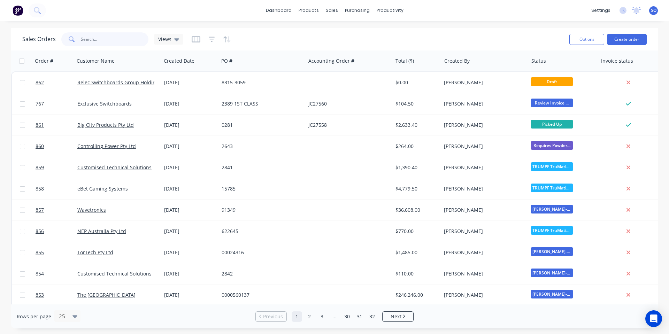
click at [113, 41] on input "text" at bounding box center [115, 39] width 68 height 14
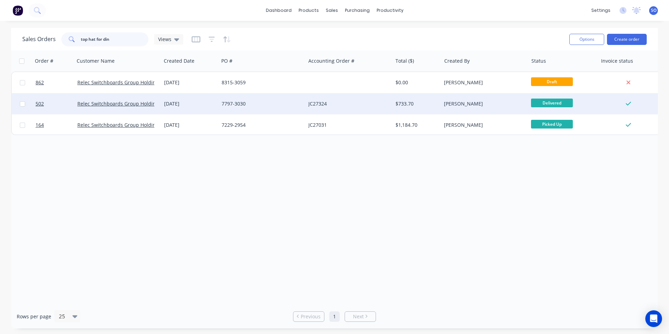
type input "top hat for din"
click at [252, 105] on div "7797-3030" at bounding box center [260, 103] width 77 height 7
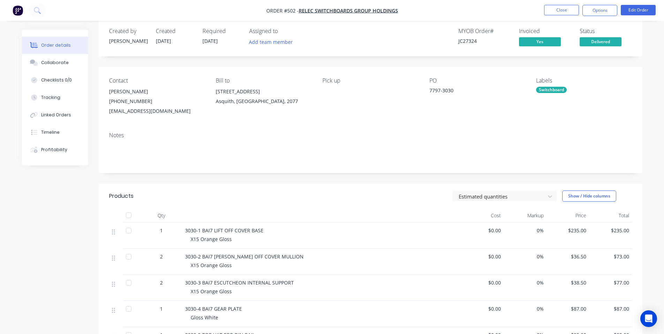
scroll to position [93, 0]
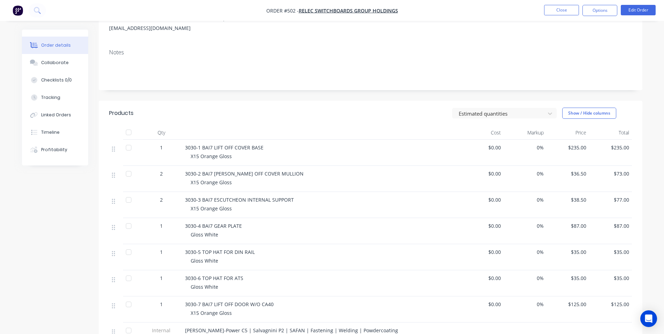
click at [579, 171] on span "$36.50" at bounding box center [567, 173] width 37 height 7
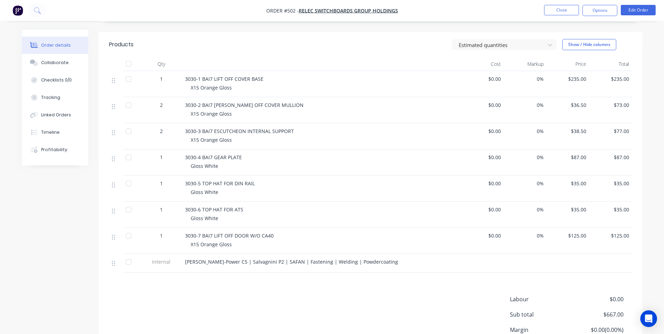
scroll to position [186, 0]
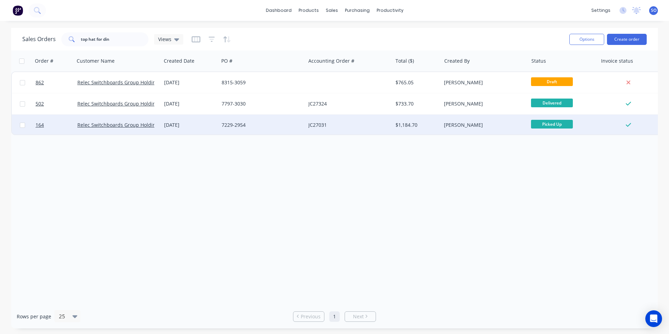
click at [199, 123] on div "[DATE]" at bounding box center [190, 125] width 52 height 7
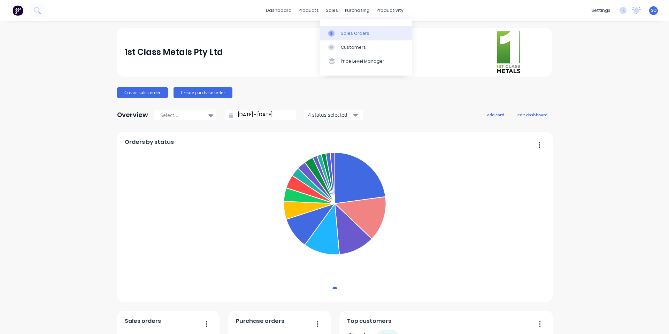
click at [336, 29] on link "Sales Orders" at bounding box center [366, 33] width 92 height 14
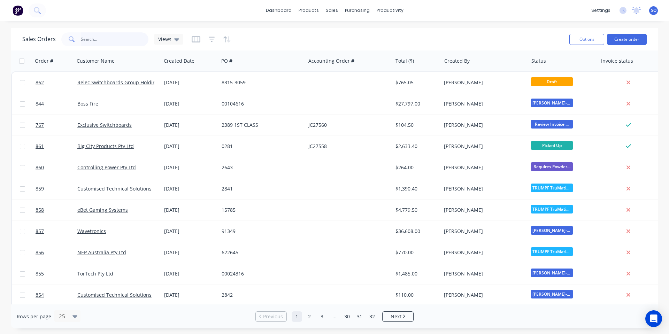
click at [125, 38] on input "text" at bounding box center [115, 39] width 68 height 14
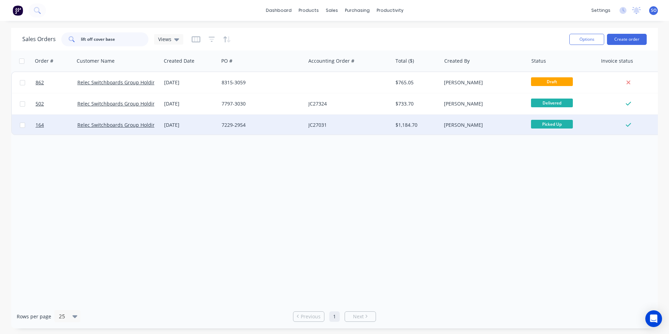
type input "lift off cover base"
click at [193, 130] on div "[DATE]" at bounding box center [189, 125] width 57 height 21
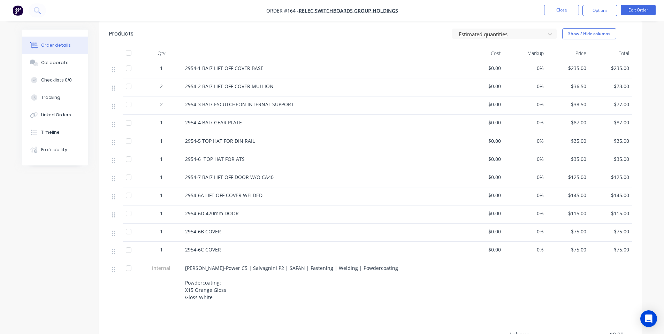
scroll to position [186, 0]
